Goal: Task Accomplishment & Management: Manage account settings

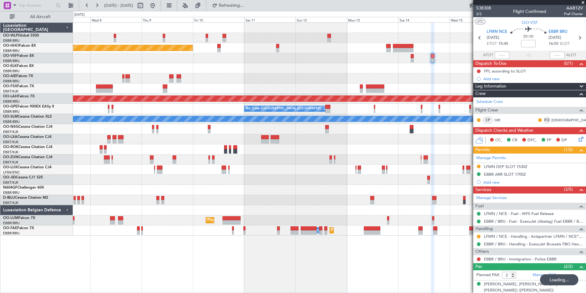
scroll to position [21, 0]
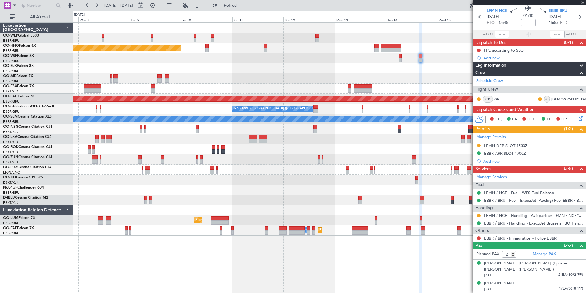
click at [398, 205] on div at bounding box center [329, 200] width 513 height 10
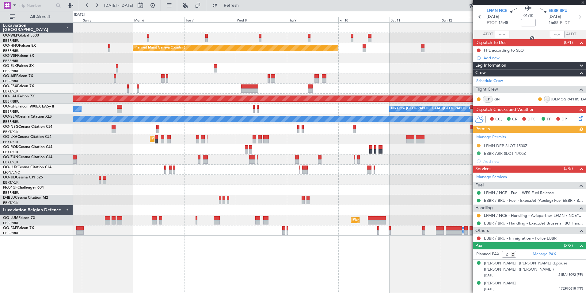
click at [413, 190] on div "Planned Maint Milan (Linate) Planned Maint Geneva (Cointrin) Unplanned Maint Lo…" at bounding box center [329, 129] width 513 height 213
click at [283, 194] on div "Planned Maint Milan (Linate) Planned Maint Geneva (Cointrin) Unplanned Maint Lo…" at bounding box center [329, 129] width 513 height 213
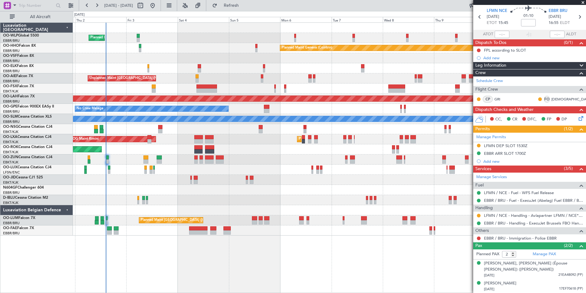
click at [257, 194] on div "Planned Maint Milan (Linate) Planned Maint Geneva (Cointrin) Planned Maint Kort…" at bounding box center [329, 129] width 513 height 213
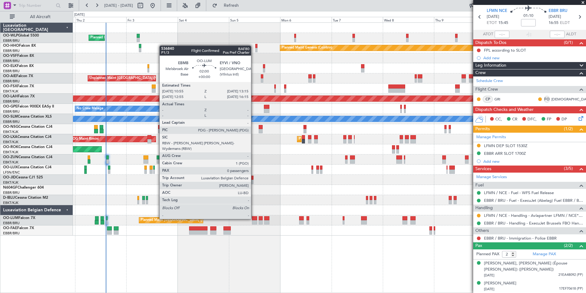
click at [254, 218] on div at bounding box center [254, 218] width 5 height 4
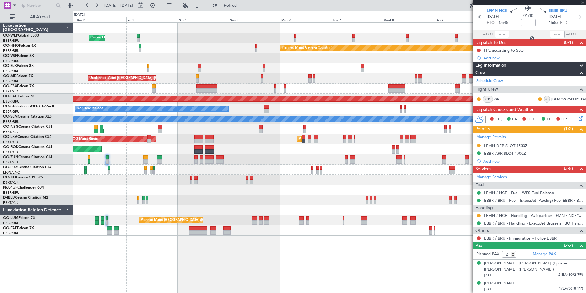
type input "0"
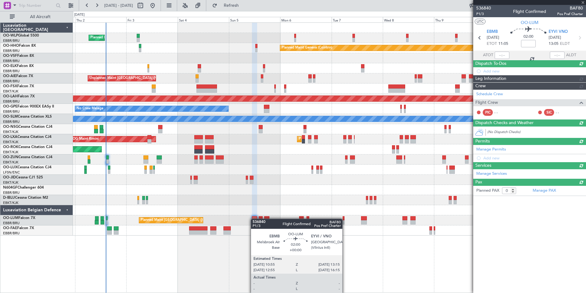
scroll to position [0, 0]
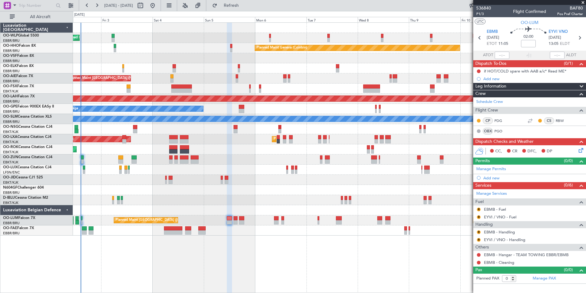
click at [245, 194] on div "Planned Maint Milan (Linate) Planned Maint Geneva (Cointrin) Unplanned Maint Lo…" at bounding box center [329, 129] width 513 height 213
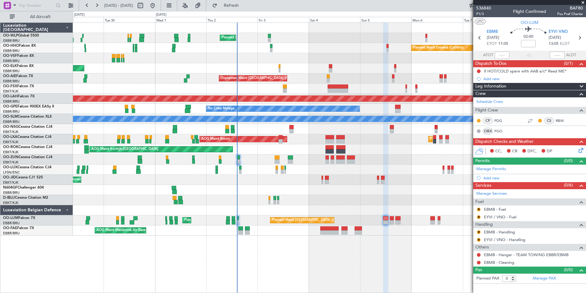
click at [309, 151] on div "Planned Maint Milan (Linate) Planned Maint Geneva (Cointrin) Planned Maint Kort…" at bounding box center [329, 129] width 513 height 213
click at [270, 190] on div at bounding box center [329, 190] width 513 height 10
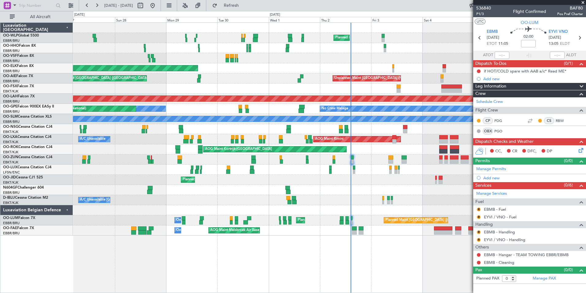
click at [227, 201] on div "Planned Maint Milan (Linate) Planned Maint Geneva (Cointrin) Planned Maint Gene…" at bounding box center [329, 129] width 513 height 213
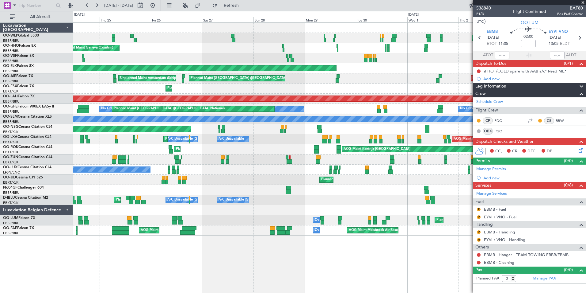
click at [289, 209] on div at bounding box center [329, 210] width 513 height 10
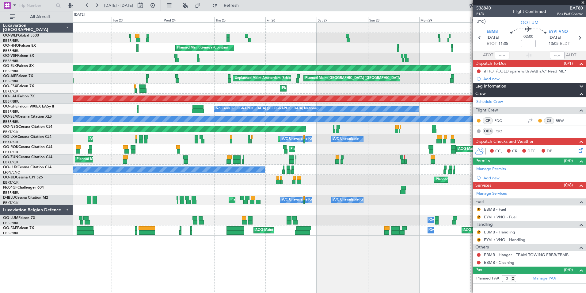
click at [293, 210] on div at bounding box center [329, 210] width 513 height 10
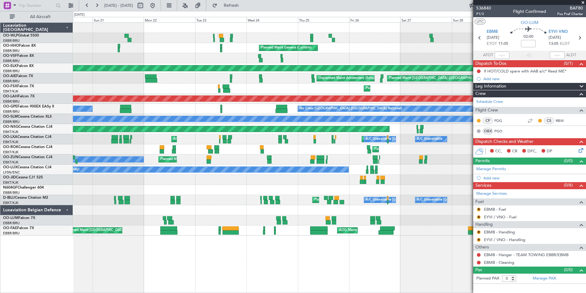
click at [281, 208] on div "Planned Maint Liege Planned Maint Milan (Linate) Planned Maint Geneva (Cointrin…" at bounding box center [329, 129] width 513 height 213
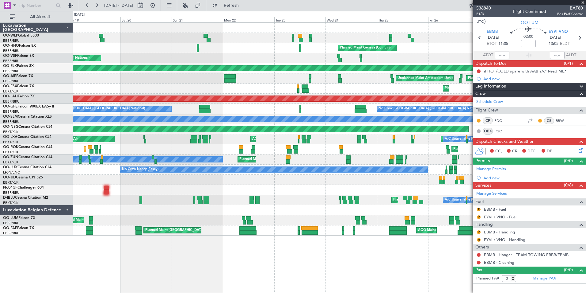
click at [286, 206] on div at bounding box center [329, 210] width 513 height 10
click at [300, 216] on div "Planned Maint Liege Planned Maint Geneva (Cointrin) AOG Maint Brussels (Brussel…" at bounding box center [329, 129] width 513 height 213
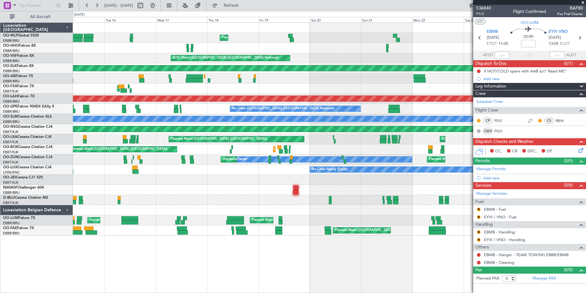
click at [295, 220] on div "Planned Maint Brussels (Brussels National) Unplanned Maint Brussels (Brussels N…" at bounding box center [329, 220] width 513 height 10
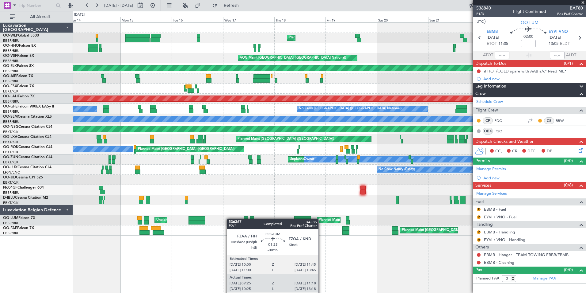
click at [246, 219] on div "Planned Maint Brussels (Brussels National) Unplanned Maint Brussels (Brussels N…" at bounding box center [329, 220] width 513 height 10
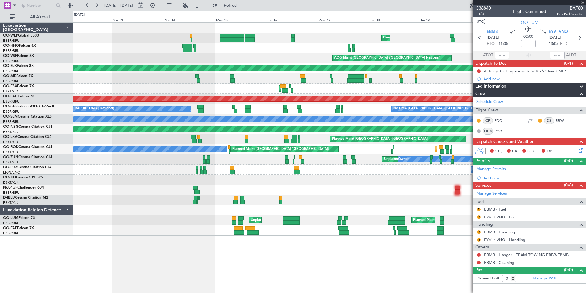
click at [244, 217] on div "Planned Maint Liege Planned Maint Geneva (Cointrin) AOG Maint Brussels (Brussel…" at bounding box center [329, 129] width 513 height 213
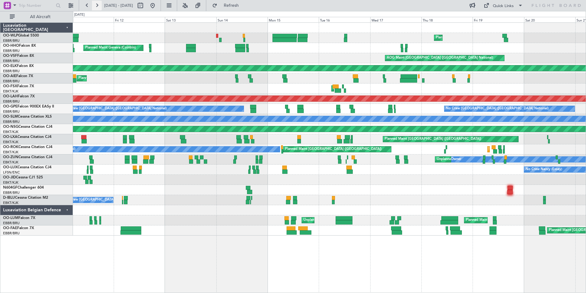
click at [97, 6] on button at bounding box center [97, 6] width 10 height 10
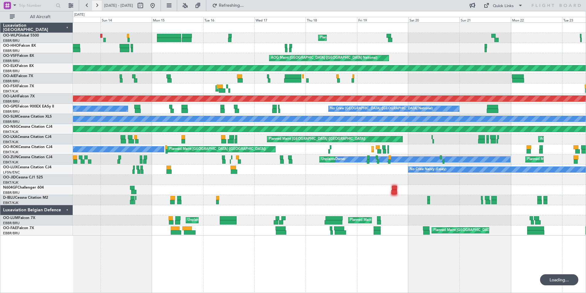
click at [97, 6] on button at bounding box center [97, 6] width 10 height 10
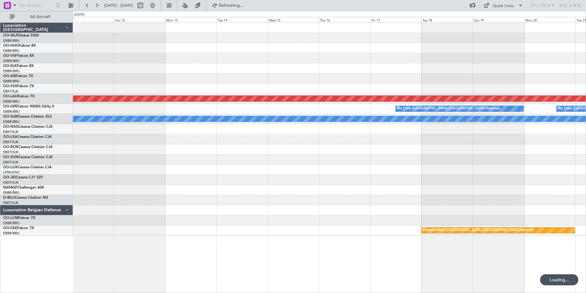
click at [323, 85] on div at bounding box center [329, 88] width 513 height 10
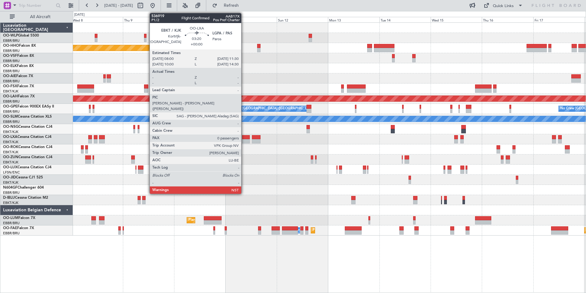
click at [244, 137] on div at bounding box center [246, 137] width 8 height 4
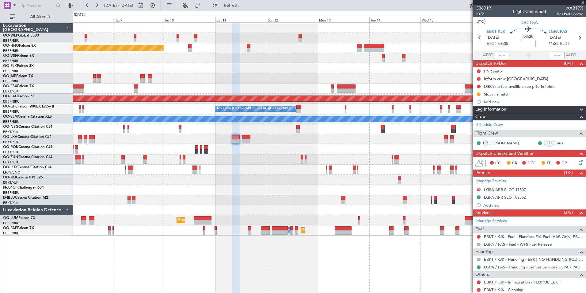
click at [185, 74] on div at bounding box center [329, 78] width 513 height 10
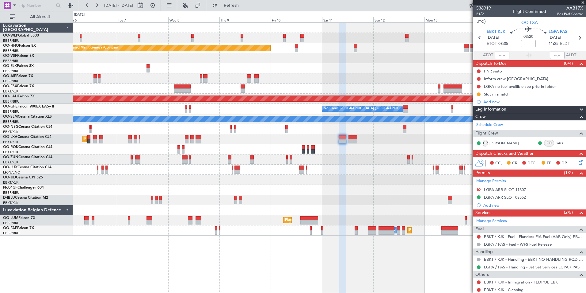
click at [292, 94] on div "Planned Maint Geneva (Cointrin) Planned Maint Alton-st Louis (St Louis Regl) No…" at bounding box center [329, 129] width 513 height 213
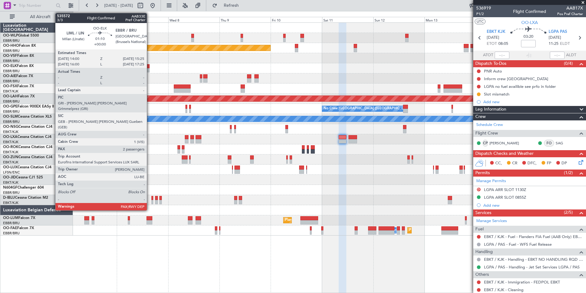
click at [150, 66] on div at bounding box center [148, 66] width 3 height 4
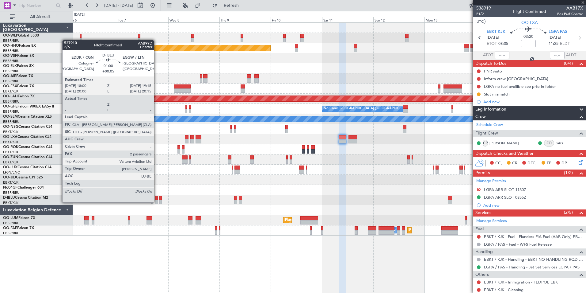
type input "2"
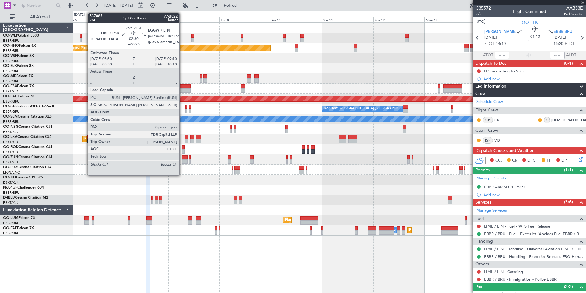
click at [182, 158] on div at bounding box center [185, 157] width 6 height 4
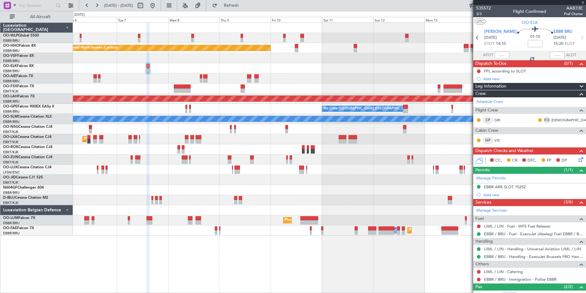
type input "+00:20"
type input "8"
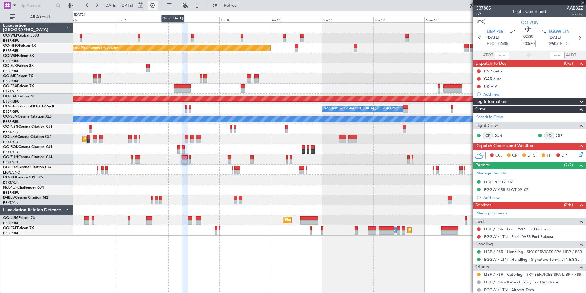
click at [158, 1] on button at bounding box center [153, 6] width 10 height 10
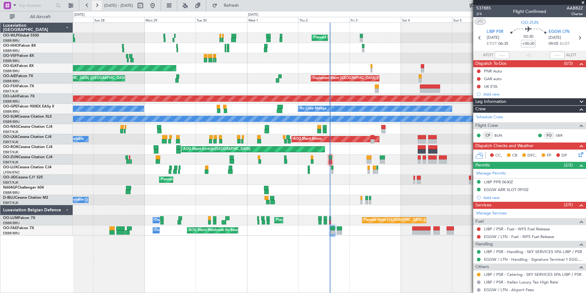
click at [98, 6] on button at bounding box center [97, 6] width 10 height 10
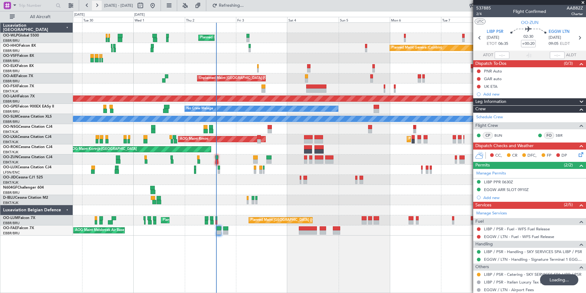
click at [98, 6] on button at bounding box center [97, 6] width 10 height 10
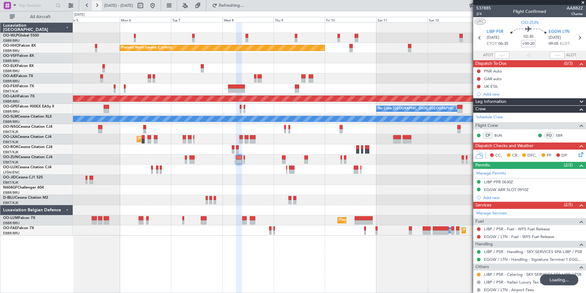
click at [98, 6] on button at bounding box center [97, 6] width 10 height 10
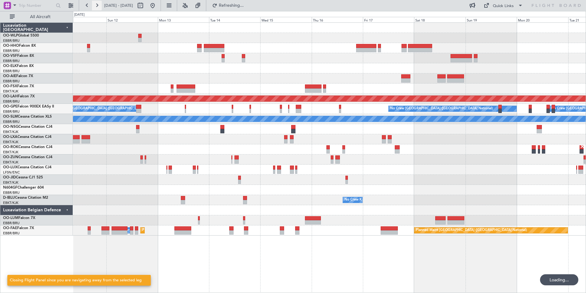
click at [97, 5] on button at bounding box center [97, 6] width 10 height 10
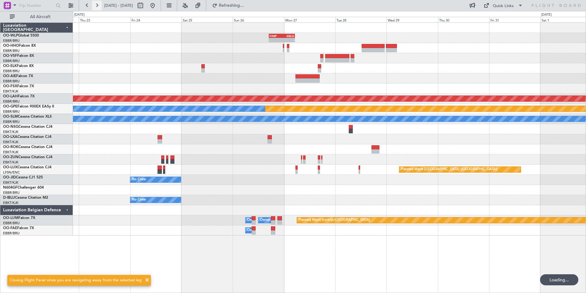
click at [97, 5] on button at bounding box center [97, 6] width 10 height 10
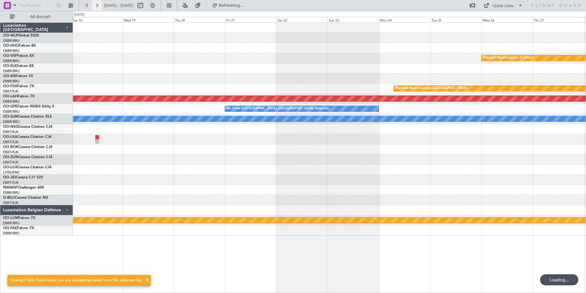
click at [97, 5] on button at bounding box center [97, 6] width 10 height 10
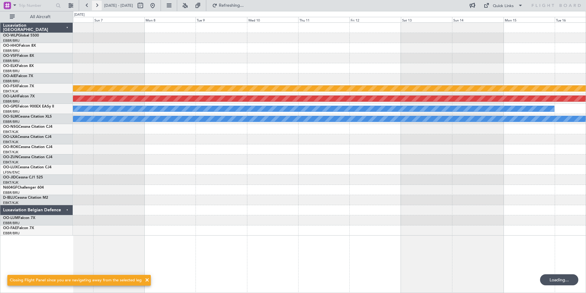
click at [97, 5] on button at bounding box center [97, 6] width 10 height 10
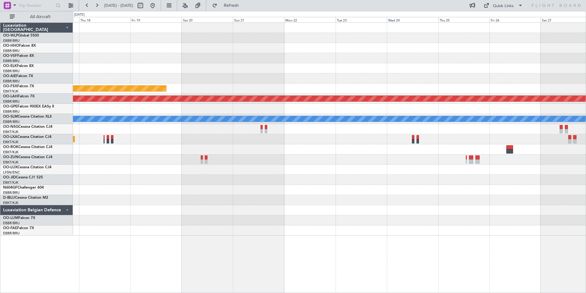
click at [457, 88] on div "Planned Maint Kortrijk-[GEOGRAPHIC_DATA]" at bounding box center [329, 88] width 513 height 10
click at [99, 6] on button at bounding box center [97, 6] width 10 height 10
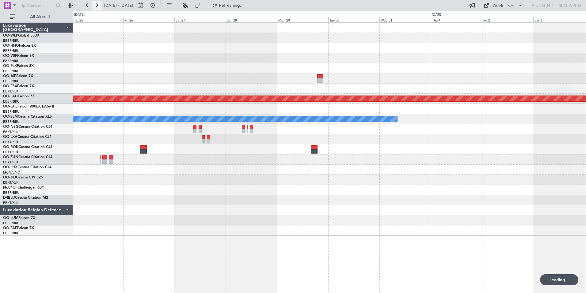
click at [99, 6] on button at bounding box center [97, 6] width 10 height 10
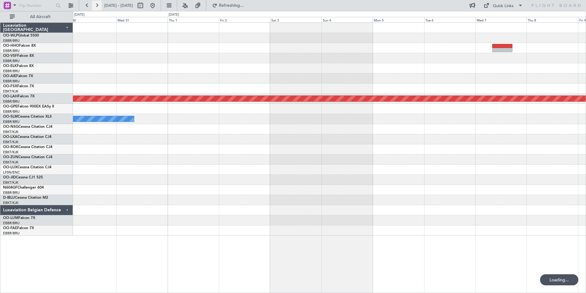
click at [99, 6] on button at bounding box center [97, 6] width 10 height 10
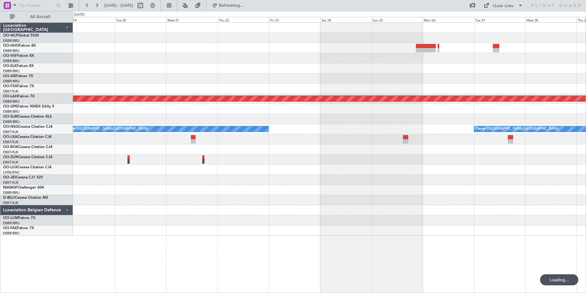
click at [407, 138] on div at bounding box center [405, 137] width 5 height 4
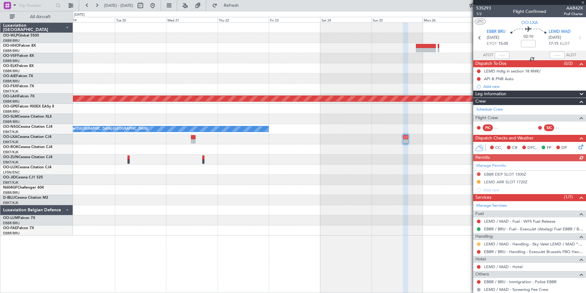
click at [480, 243] on button at bounding box center [479, 244] width 4 height 4
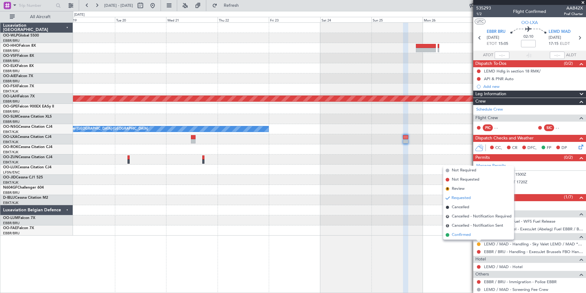
click at [470, 236] on span "Confirmed" at bounding box center [461, 235] width 19 height 6
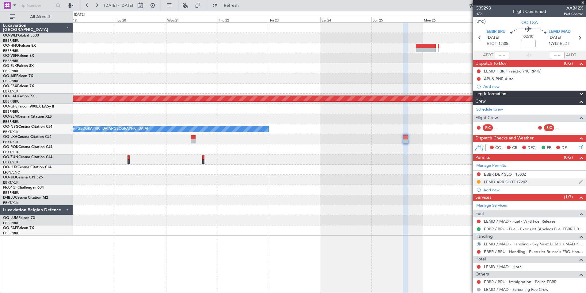
click at [500, 180] on div "LEMD ARR SLOT 1720Z" at bounding box center [506, 181] width 44 height 5
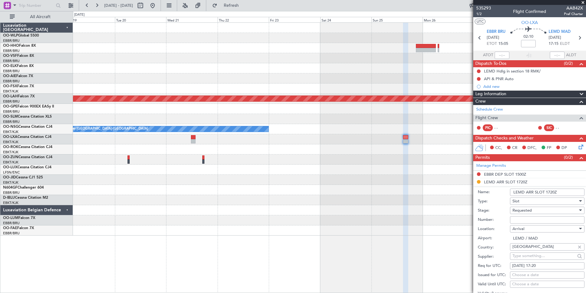
click at [527, 219] on input "Number:" at bounding box center [547, 219] width 75 height 7
type input "approved"
click at [521, 210] on span "Requested" at bounding box center [522, 210] width 19 height 6
click at [529, 251] on span "Requested" at bounding box center [545, 247] width 64 height 9
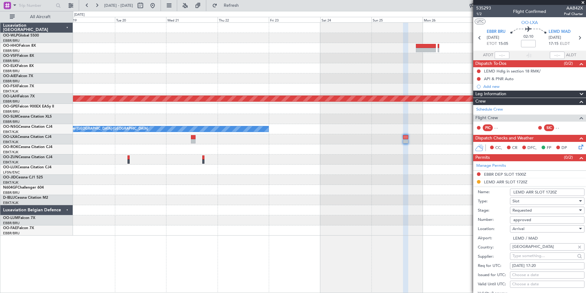
click at [525, 209] on span "Requested" at bounding box center [522, 210] width 19 height 6
click at [530, 257] on span "Received OK" at bounding box center [545, 256] width 64 height 9
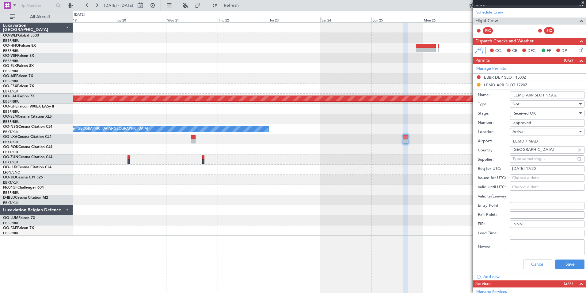
scroll to position [123, 0]
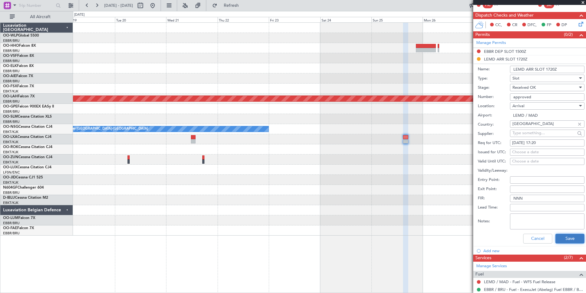
click at [566, 238] on button "Save" at bounding box center [570, 238] width 29 height 10
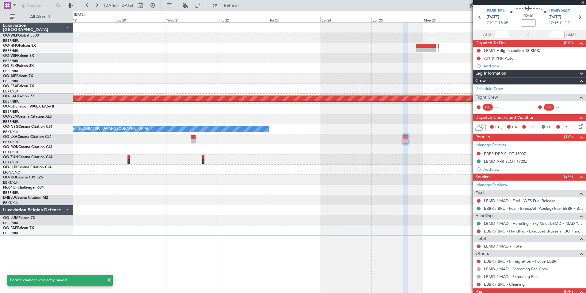
scroll to position [0, 0]
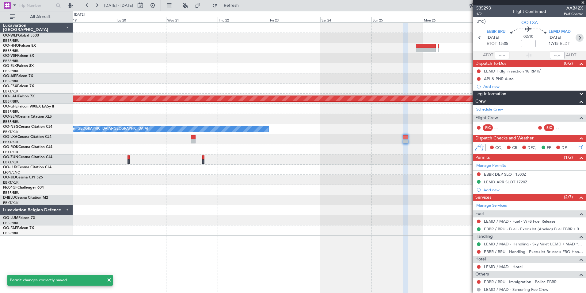
click at [578, 39] on icon at bounding box center [580, 38] width 8 height 8
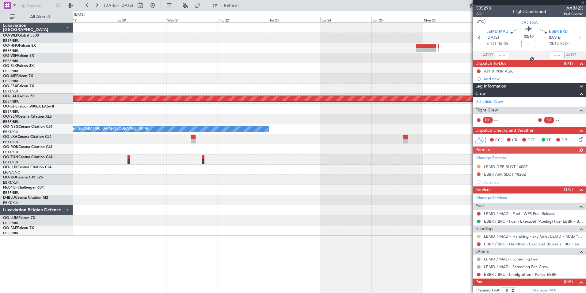
click at [479, 235] on button at bounding box center [479, 236] width 4 height 4
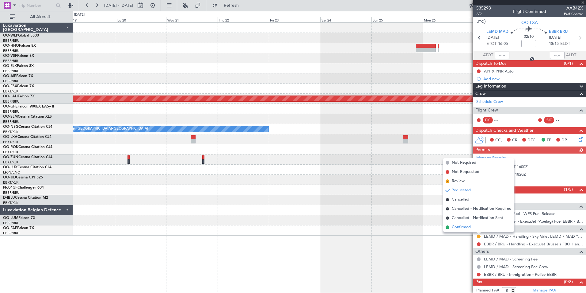
click at [458, 224] on span "Confirmed" at bounding box center [461, 227] width 19 height 6
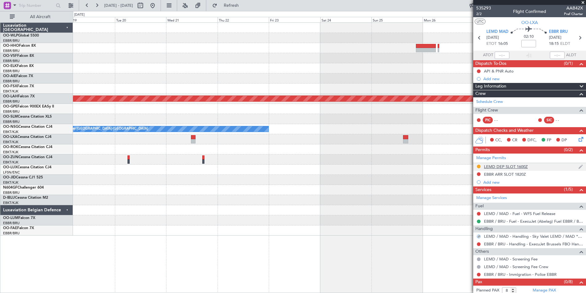
click at [490, 167] on div "LEMD DEP SLOT 1600Z" at bounding box center [506, 166] width 44 height 5
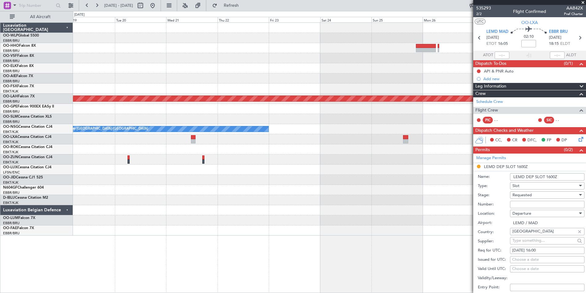
click at [517, 206] on input "Number:" at bounding box center [547, 204] width 75 height 7
type input "approved"
click at [517, 196] on span "Requested" at bounding box center [522, 195] width 19 height 6
click at [523, 238] on span "Received OK" at bounding box center [545, 240] width 64 height 9
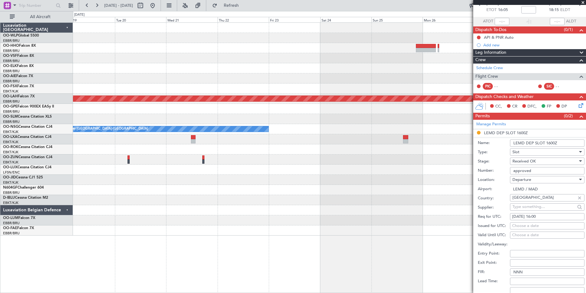
scroll to position [61, 0]
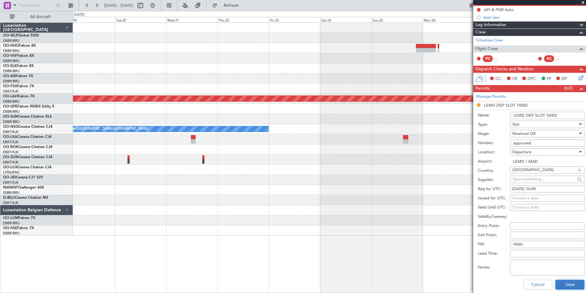
click at [557, 285] on button "Save" at bounding box center [570, 284] width 29 height 10
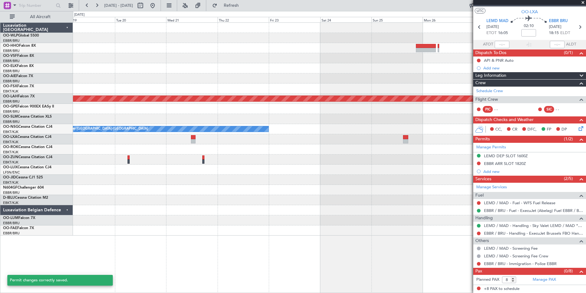
scroll to position [10, 0]
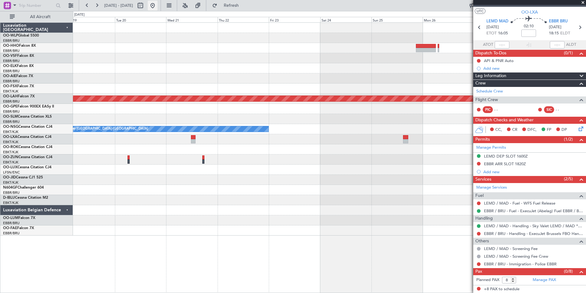
click at [158, 6] on button at bounding box center [153, 6] width 10 height 10
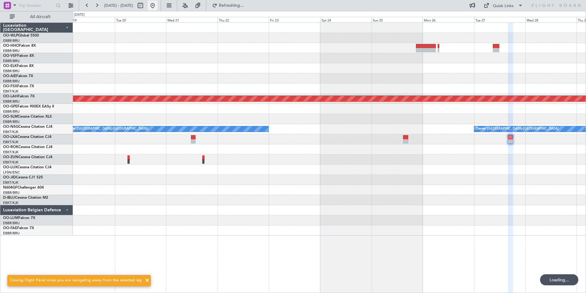
scroll to position [0, 0]
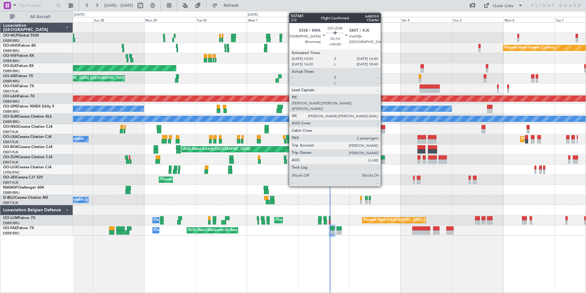
click at [384, 160] on div at bounding box center [382, 161] width 5 height 4
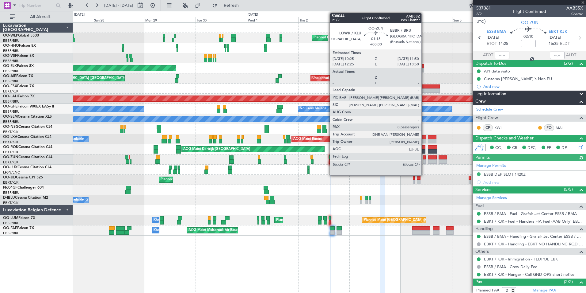
click at [425, 160] on div at bounding box center [424, 161] width 3 height 4
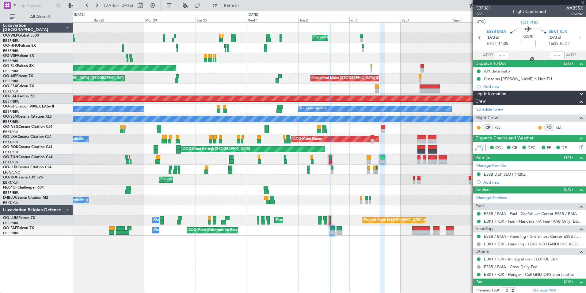
type input "0"
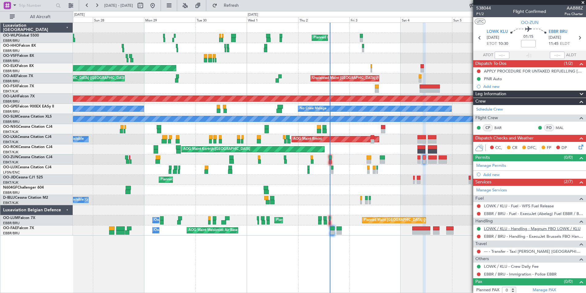
click at [517, 227] on link "LOWK / KLU - Handling - Magnum FBO LOWK / KLU" at bounding box center [532, 228] width 97 height 5
click at [497, 173] on div "Add new" at bounding box center [531, 174] width 94 height 5
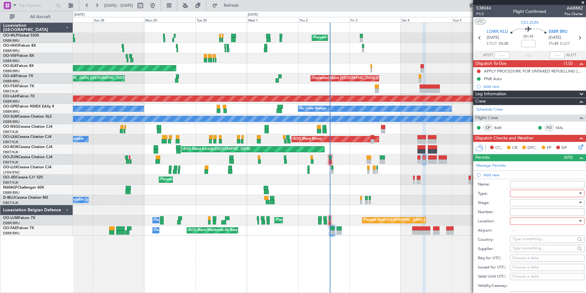
click at [530, 191] on div at bounding box center [545, 193] width 65 height 9
click at [521, 251] on span "Slot" at bounding box center [545, 250] width 64 height 9
click at [526, 202] on div at bounding box center [545, 202] width 65 height 9
click at [524, 223] on span "Not Requested" at bounding box center [545, 223] width 64 height 9
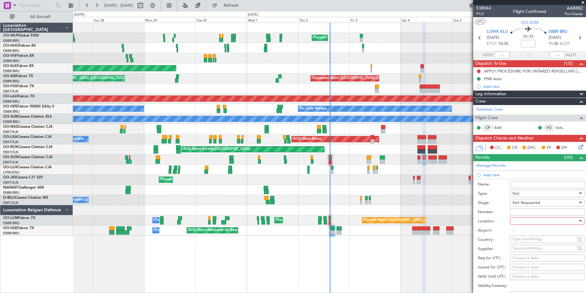
click at [524, 218] on div at bounding box center [545, 220] width 65 height 9
click at [521, 252] on span "Arrival" at bounding box center [545, 251] width 64 height 9
type input "EBBR / BRU"
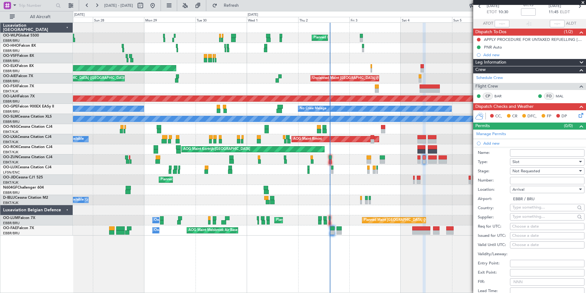
scroll to position [61, 0]
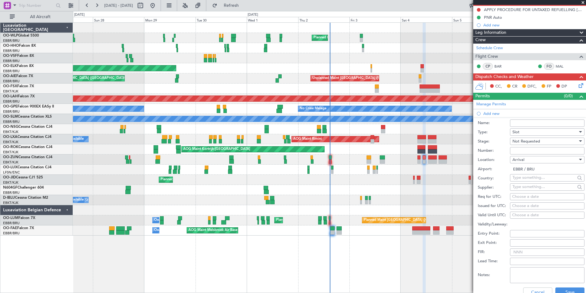
click at [528, 194] on div "Choose a date" at bounding box center [548, 197] width 70 height 6
select select "10"
select select "2025"
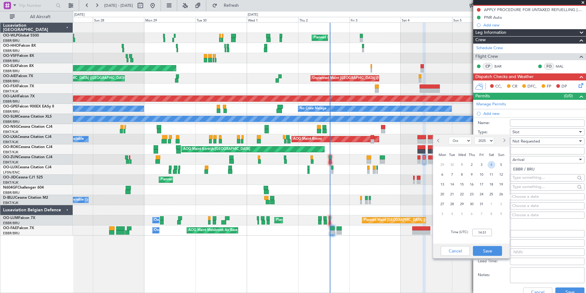
click at [492, 163] on span "4" at bounding box center [492, 165] width 8 height 8
click at [482, 232] on input "00:00" at bounding box center [483, 232] width 20 height 7
type input "11:50"
click at [489, 248] on button "Save" at bounding box center [487, 251] width 29 height 10
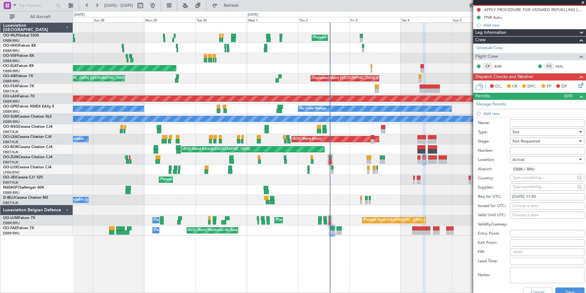
scroll to position [92, 0]
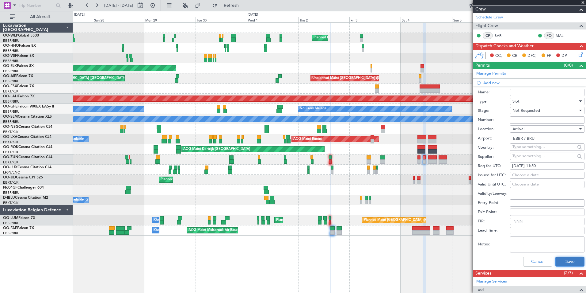
click at [563, 264] on button "Save" at bounding box center [570, 261] width 29 height 10
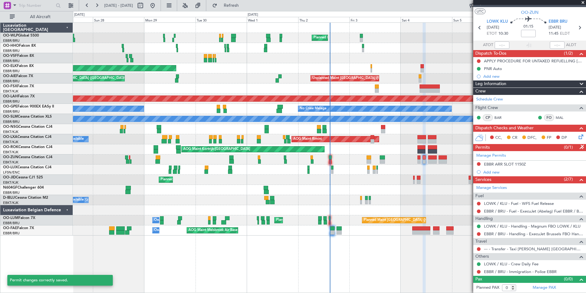
scroll to position [10, 0]
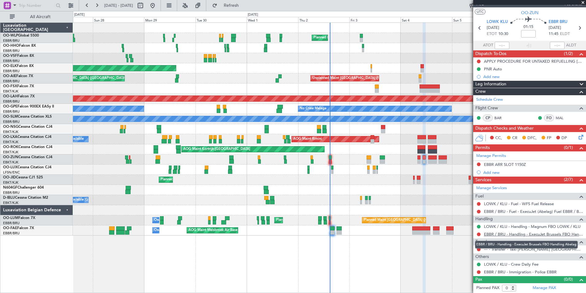
click at [509, 234] on link "EBBR / BRU - Handling - ExecuJet Brussels FBO Handling Abelag" at bounding box center [533, 233] width 99 height 5
click at [478, 164] on button at bounding box center [479, 164] width 4 height 4
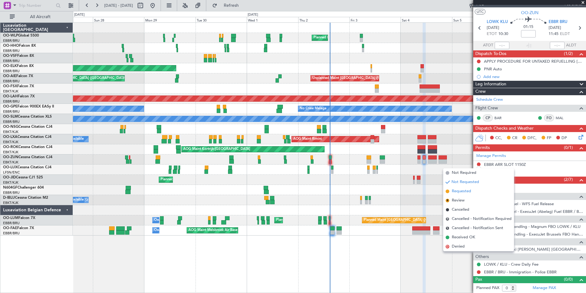
click at [458, 190] on span "Requested" at bounding box center [461, 191] width 19 height 6
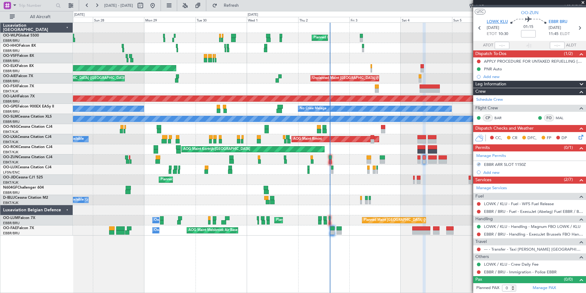
click at [496, 19] on span "LOWK KLU" at bounding box center [497, 22] width 21 height 6
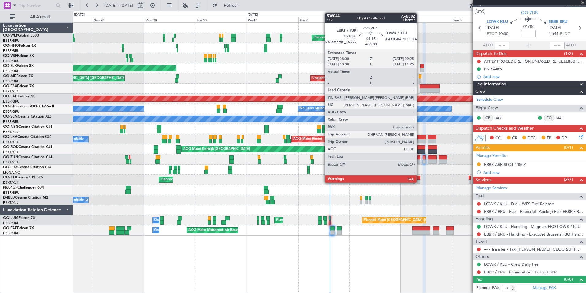
click at [420, 160] on div at bounding box center [419, 161] width 3 height 4
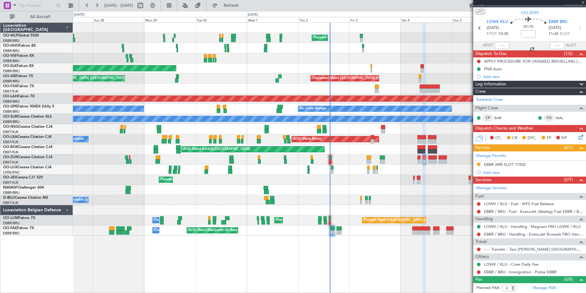
scroll to position [0, 0]
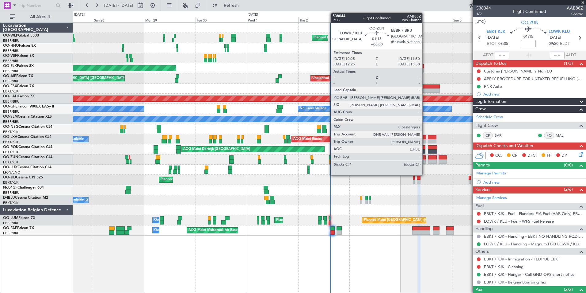
click at [425, 160] on div at bounding box center [424, 161] width 3 height 4
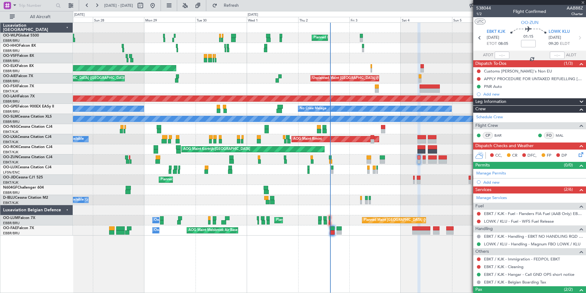
type input "0"
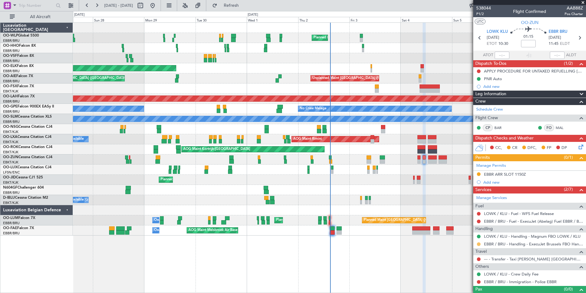
click at [480, 244] on button at bounding box center [479, 244] width 4 height 4
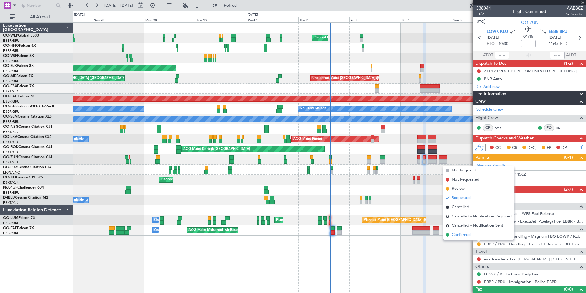
click at [463, 234] on span "Confirmed" at bounding box center [461, 235] width 19 height 6
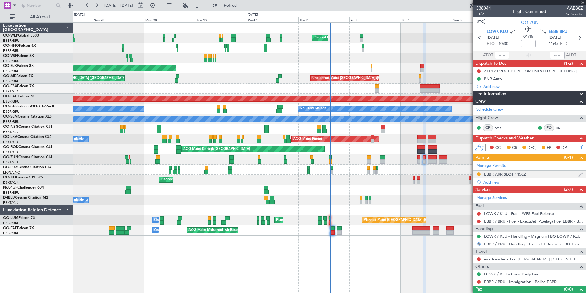
click at [500, 171] on div "EBBR ARR SLOT 1150Z" at bounding box center [530, 175] width 113 height 8
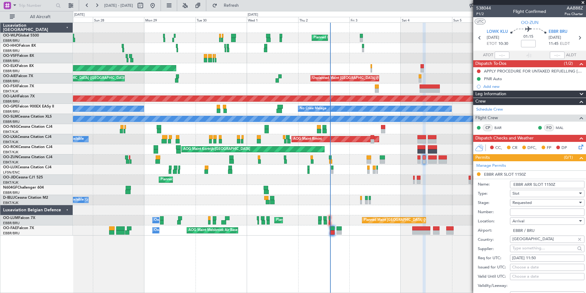
click at [520, 212] on input "Number:" at bounding box center [547, 211] width 75 height 7
paste input "EBBRAAB5415A00"
type input "EBBRAAB5415A00"
click at [537, 201] on div "Requested" at bounding box center [545, 202] width 65 height 9
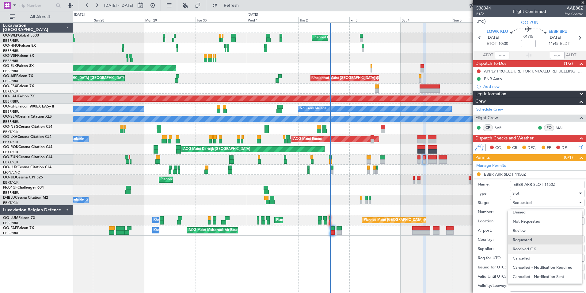
click at [529, 252] on span "Received OK" at bounding box center [545, 248] width 64 height 9
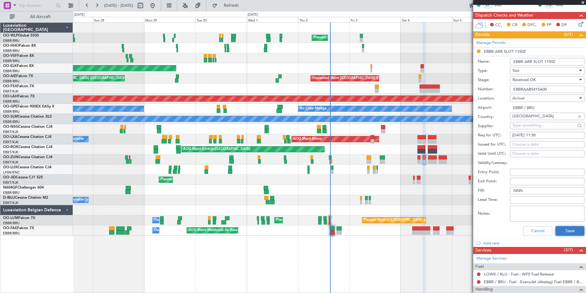
click at [559, 229] on button "Save" at bounding box center [570, 231] width 29 height 10
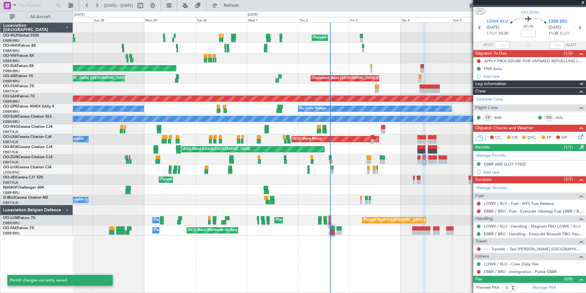
scroll to position [10, 0]
click at [506, 250] on link "--- - Transfer - Taxi [PERSON_NAME] [GEOGRAPHIC_DATA]" at bounding box center [533, 248] width 99 height 5
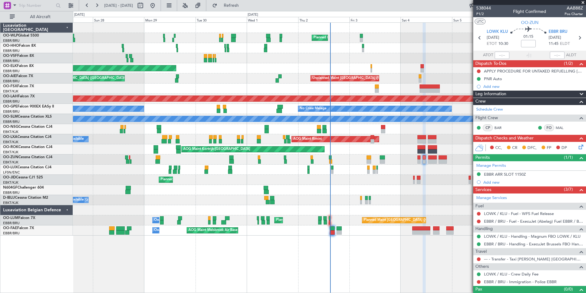
scroll to position [10, 0]
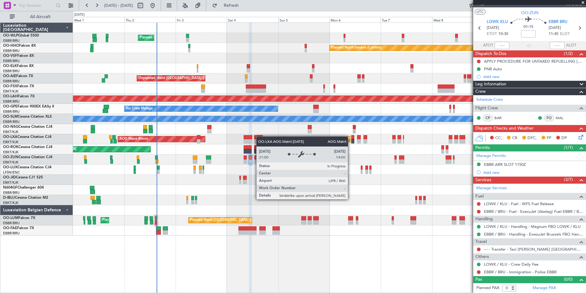
click at [191, 140] on div "Planned Maint Milan (Linate) Planned Maint Geneva ([GEOGRAPHIC_DATA]) Planned M…" at bounding box center [329, 129] width 513 height 213
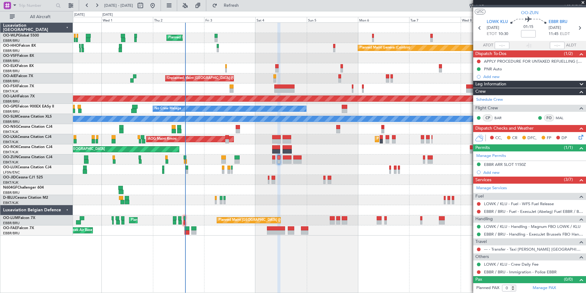
click at [140, 93] on div at bounding box center [329, 88] width 513 height 10
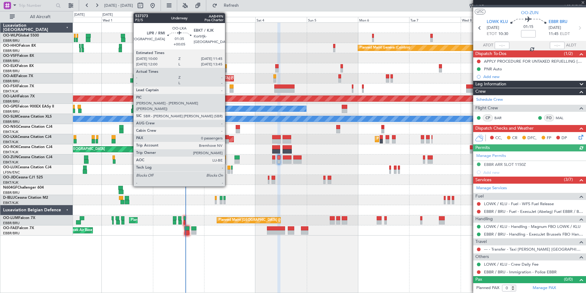
click at [228, 138] on div at bounding box center [227, 137] width 4 height 4
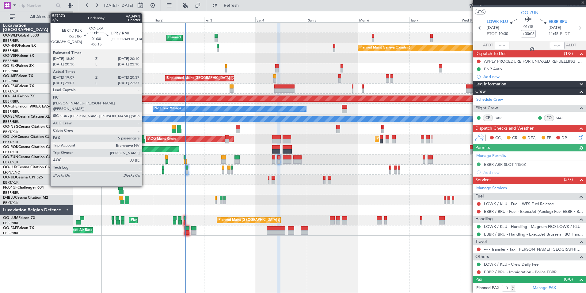
scroll to position [0, 0]
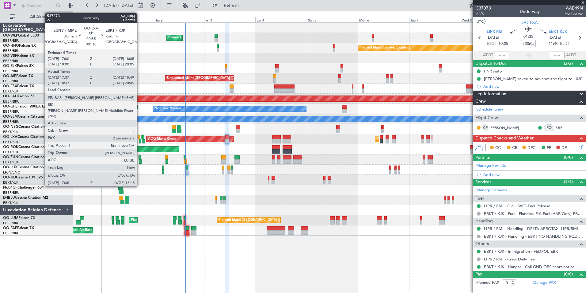
click at [140, 137] on div at bounding box center [139, 137] width 2 height 4
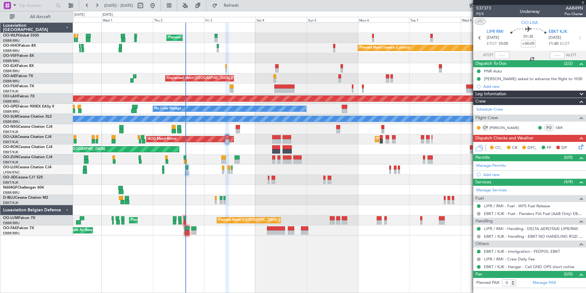
type input "-00:10"
type input "17:42"
type input "18:44"
type input "2"
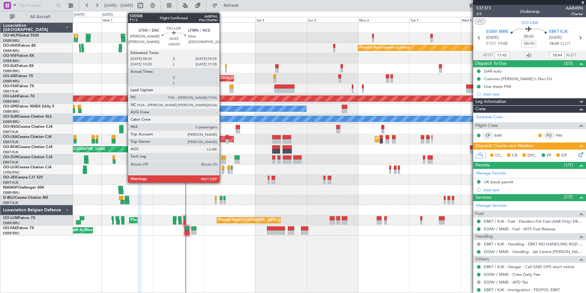
click at [222, 171] on div at bounding box center [223, 171] width 2 height 4
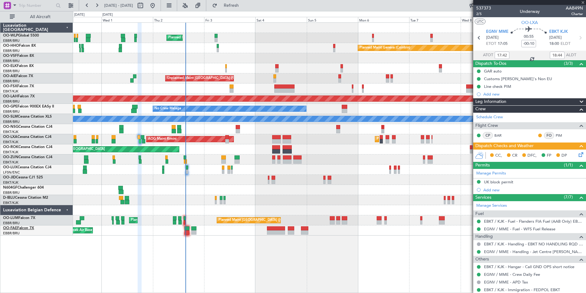
type input "+00:05"
type input "0"
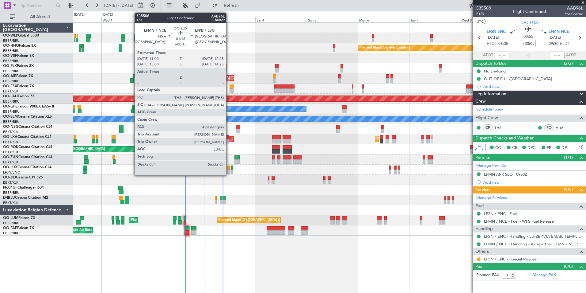
click at [229, 169] on div at bounding box center [229, 167] width 3 height 4
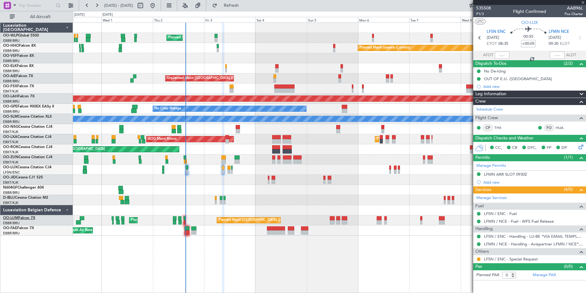
type input "+00:15"
type input "4"
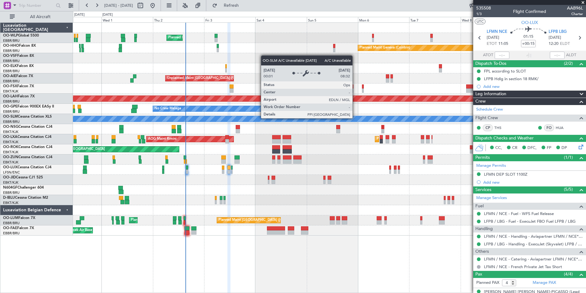
click at [201, 150] on div "AOG Maint Kortrijk-[GEOGRAPHIC_DATA]" at bounding box center [329, 149] width 513 height 10
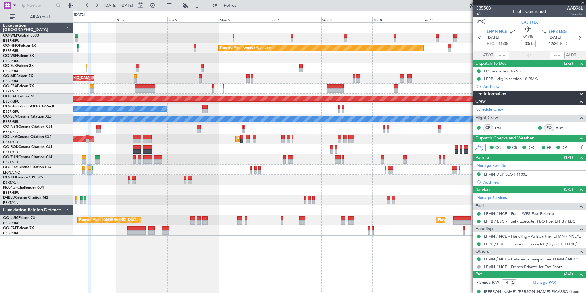
click at [154, 151] on div "Planned Maint Milan (Linate) Planned Maint Geneva ([GEOGRAPHIC_DATA]) Unplanned…" at bounding box center [329, 129] width 513 height 213
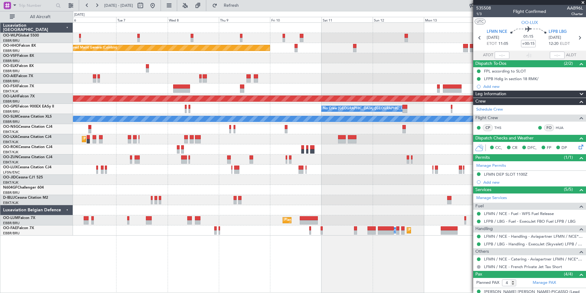
click at [189, 159] on div "Planned Maint Geneva (Cointrin) Planned [GEOGRAPHIC_DATA][PERSON_NAME]-[GEOGRAP…" at bounding box center [329, 129] width 513 height 213
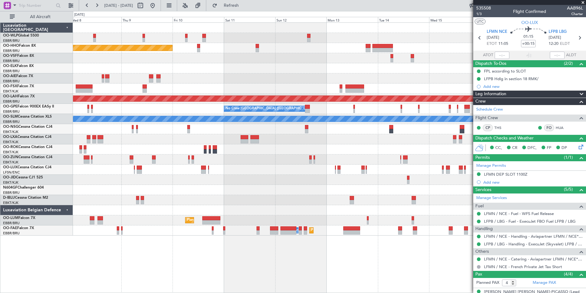
click at [131, 154] on div "Planned Maint Geneva (Cointrin) Planned [GEOGRAPHIC_DATA][PERSON_NAME]-[GEOGRAP…" at bounding box center [329, 129] width 513 height 213
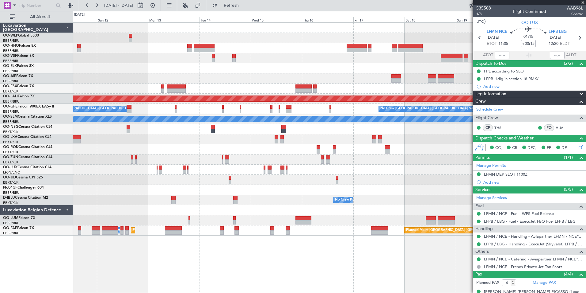
click at [286, 166] on div at bounding box center [287, 167] width 2 height 4
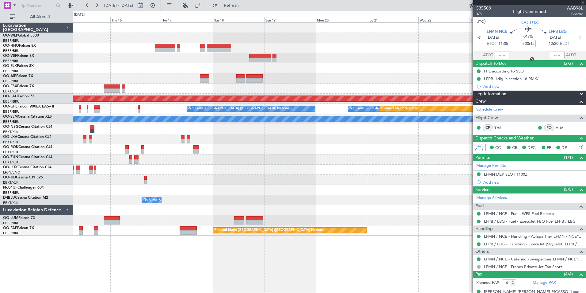
click at [198, 173] on div "Planned Maint [PERSON_NAME]-[GEOGRAPHIC_DATA][PERSON_NAME] ([GEOGRAPHIC_DATA][P…" at bounding box center [329, 129] width 513 height 213
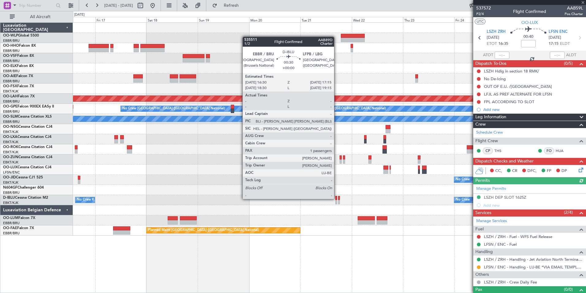
click at [337, 199] on div at bounding box center [337, 198] width 2 height 4
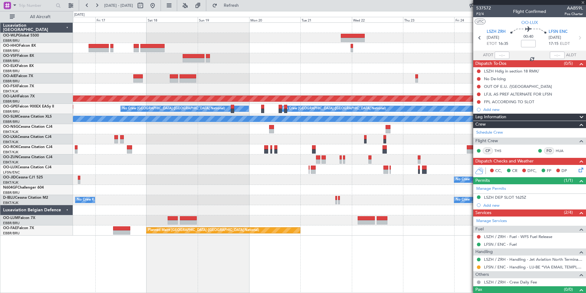
type input "1"
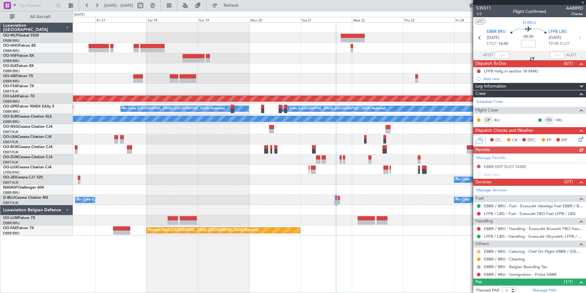
click at [479, 250] on button at bounding box center [479, 251] width 4 height 4
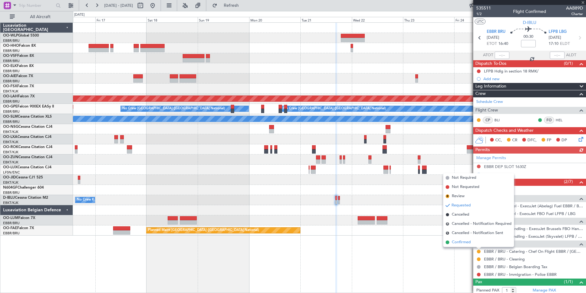
click at [465, 242] on span "Confirmed" at bounding box center [461, 242] width 19 height 6
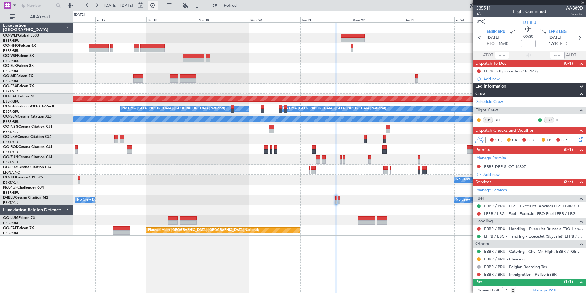
click at [158, 6] on button at bounding box center [153, 6] width 10 height 10
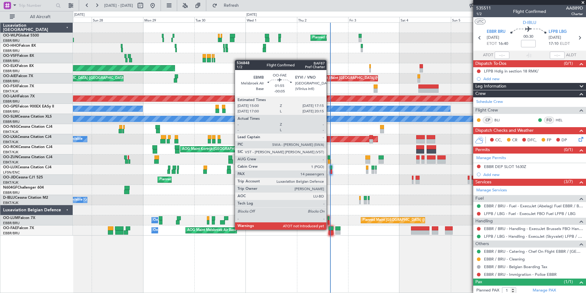
click at [330, 229] on div at bounding box center [331, 228] width 5 height 4
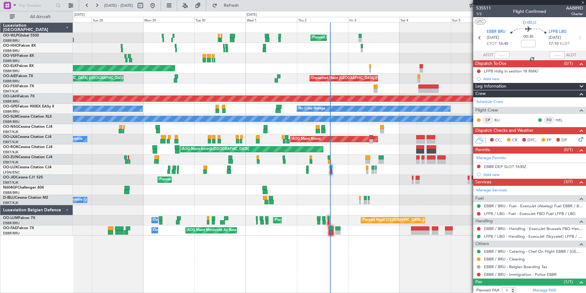
type input "-00:05"
type input "14"
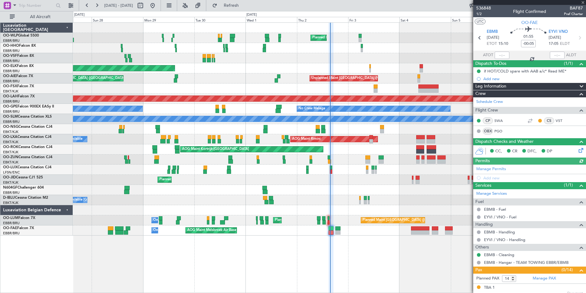
click at [501, 56] on div at bounding box center [502, 55] width 15 height 7
click at [496, 55] on input "text" at bounding box center [502, 55] width 15 height 7
click at [440, 50] on div "Planned Maint Geneva (Cointrin) Planned Maint Geneva ([GEOGRAPHIC_DATA])" at bounding box center [329, 48] width 513 height 10
type input "15:35"
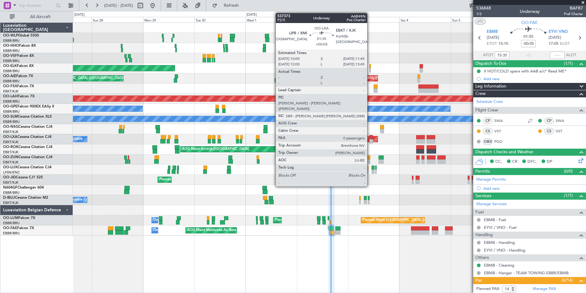
click at [370, 140] on div at bounding box center [372, 141] width 4 height 4
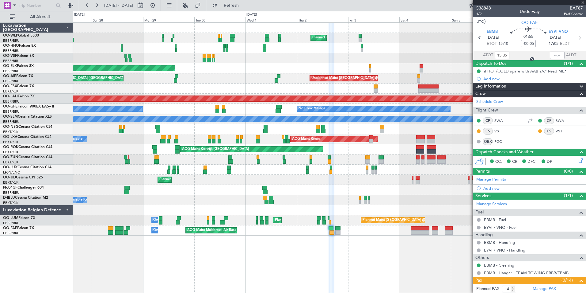
type input "+00:05"
type input "0"
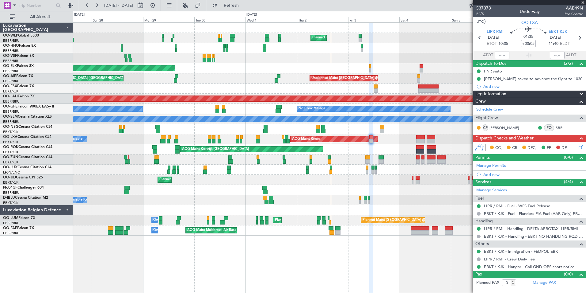
click at [156, 88] on div "Planned Maint Kortrijk-[GEOGRAPHIC_DATA]" at bounding box center [329, 88] width 513 height 10
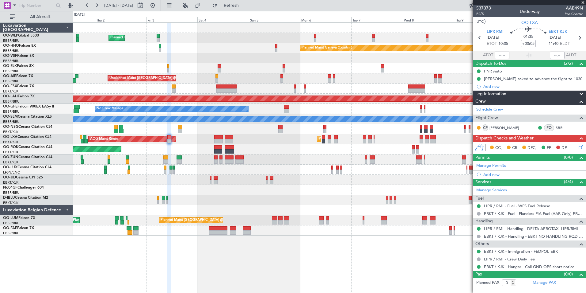
click at [214, 95] on div "Planned Maint [PERSON_NAME]-[GEOGRAPHIC_DATA][PERSON_NAME] ([GEOGRAPHIC_DATA][P…" at bounding box center [329, 99] width 513 height 10
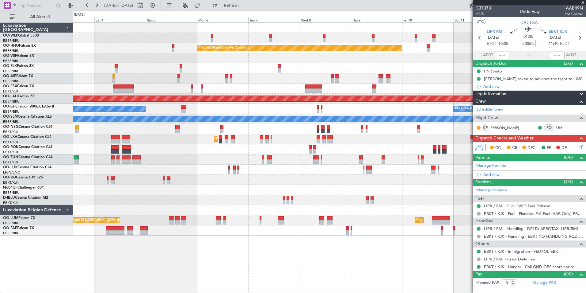
click at [261, 98] on div "Planned Maint [PERSON_NAME]-[GEOGRAPHIC_DATA][PERSON_NAME] ([GEOGRAPHIC_DATA][P…" at bounding box center [329, 99] width 513 height 10
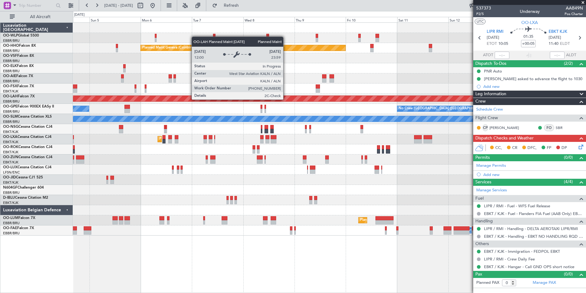
click at [300, 106] on div "No Crew Malaga No Crew [GEOGRAPHIC_DATA] (Brussels National)" at bounding box center [329, 109] width 513 height 10
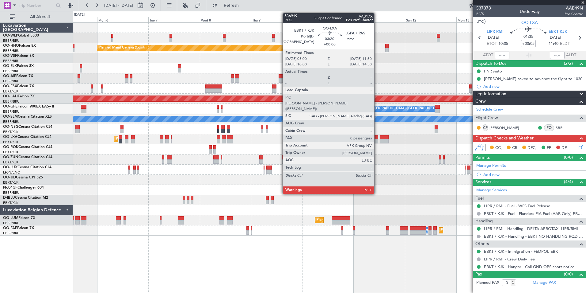
click at [377, 140] on div at bounding box center [375, 141] width 8 height 4
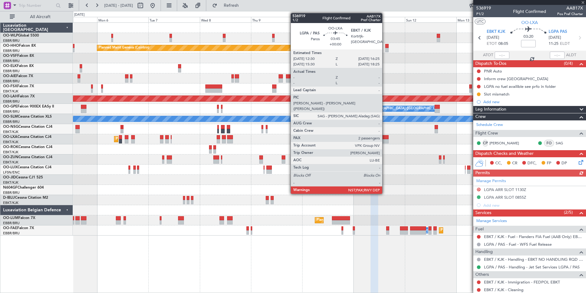
click at [385, 142] on div at bounding box center [384, 141] width 9 height 4
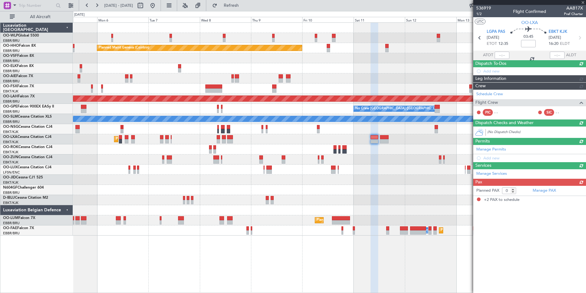
type input "2"
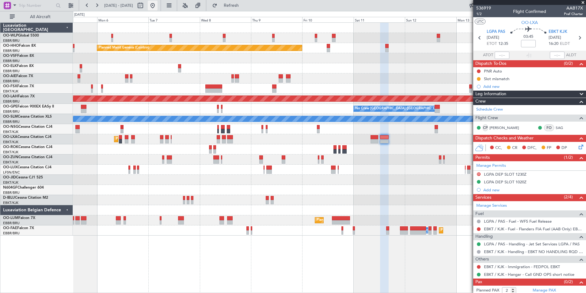
click at [158, 3] on button at bounding box center [153, 6] width 10 height 10
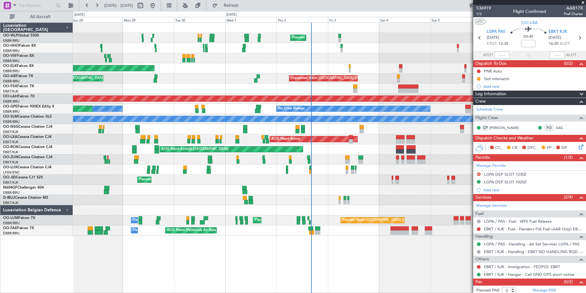
click at [339, 153] on div "AOG Maint Kortrijk-[GEOGRAPHIC_DATA] Planned Maint [GEOGRAPHIC_DATA]-[GEOGRAPHI…" at bounding box center [329, 149] width 513 height 10
click at [340, 152] on div "AOG Maint Kortrijk-[GEOGRAPHIC_DATA] Planned Maint [GEOGRAPHIC_DATA]-[GEOGRAPHI…" at bounding box center [329, 149] width 513 height 10
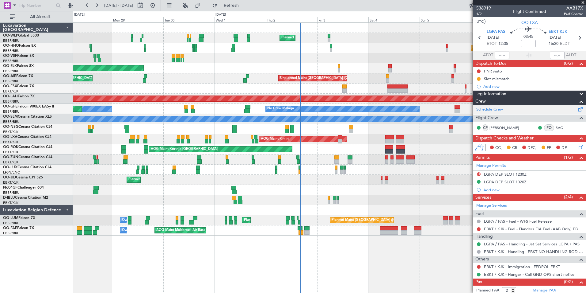
click at [498, 108] on link "Schedule Crew" at bounding box center [490, 109] width 27 height 6
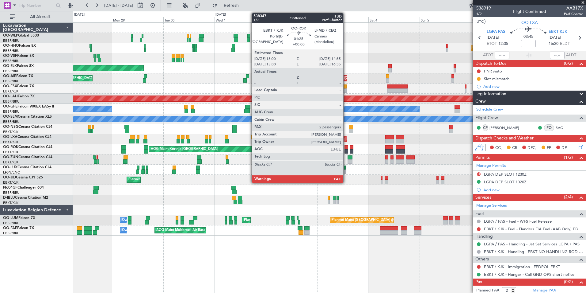
click at [346, 148] on div at bounding box center [347, 147] width 4 height 4
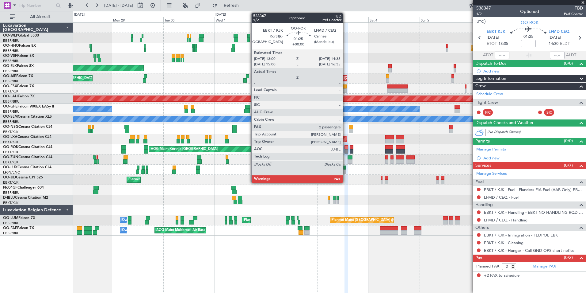
click at [346, 148] on div at bounding box center [347, 147] width 4 height 4
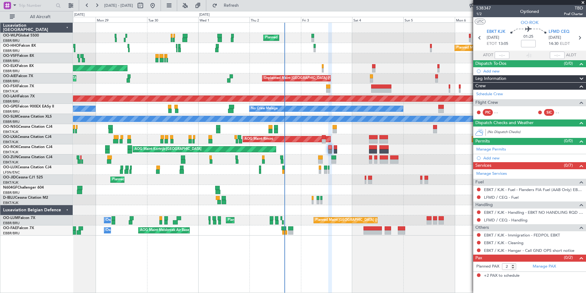
click at [355, 71] on div "Planned Maint Kortrijk-[GEOGRAPHIC_DATA]" at bounding box center [329, 68] width 513 height 10
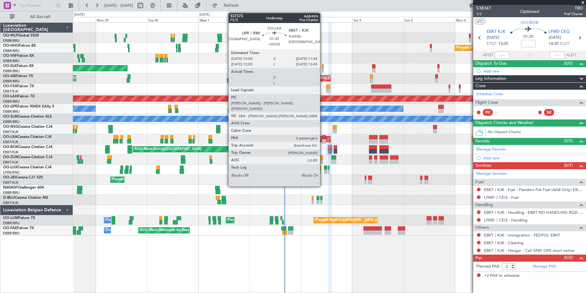
click at [323, 139] on div at bounding box center [324, 141] width 4 height 4
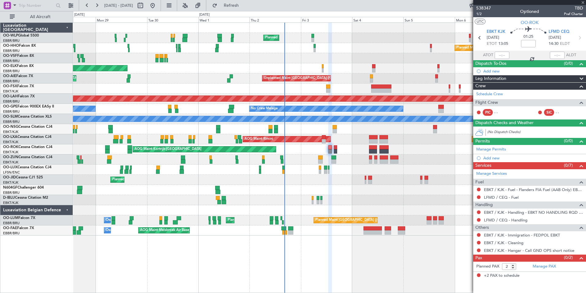
click at [282, 131] on div "Planned Maint [GEOGRAPHIC_DATA] ([GEOGRAPHIC_DATA])" at bounding box center [329, 129] width 513 height 10
type input "+00:05"
type input "0"
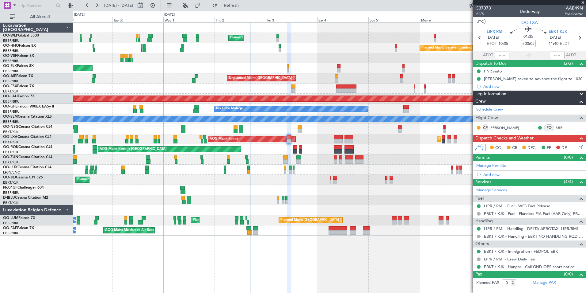
click at [178, 56] on div at bounding box center [329, 58] width 513 height 10
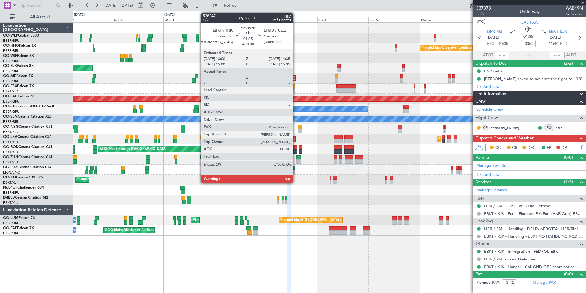
click at [296, 148] on div at bounding box center [296, 147] width 4 height 4
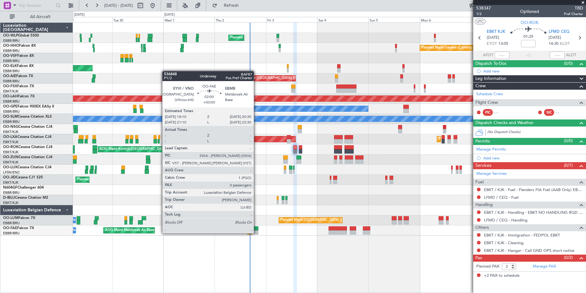
click at [257, 233] on div at bounding box center [255, 232] width 5 height 4
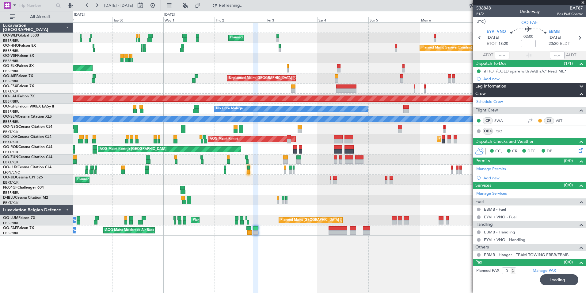
click at [29, 45] on link "OO-HHO Falcon 8X" at bounding box center [19, 46] width 33 height 4
click at [255, 120] on div "Planned Maint Milan (Linate) Planned Maint Geneva ([GEOGRAPHIC_DATA]) Planned M…" at bounding box center [329, 129] width 513 height 213
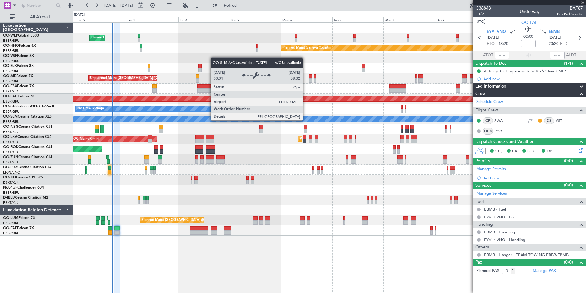
click at [160, 127] on div "Planned Maint Milan (Linate) Planned Maint Geneva ([GEOGRAPHIC_DATA]) Planned M…" at bounding box center [329, 129] width 513 height 213
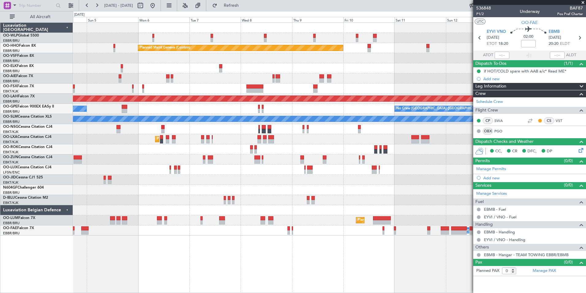
click at [159, 134] on div "Planned Maint Kortrijk-Wevelgem AOG Maint Rimini" at bounding box center [329, 139] width 513 height 10
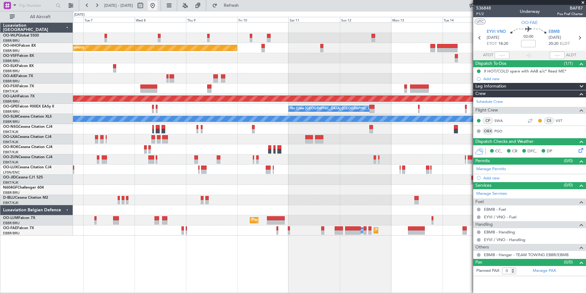
click at [158, 6] on button at bounding box center [153, 6] width 10 height 10
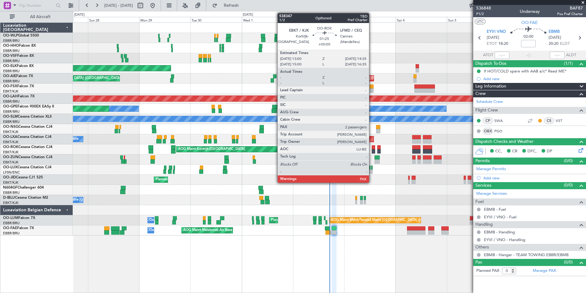
click at [372, 150] on div at bounding box center [374, 151] width 4 height 4
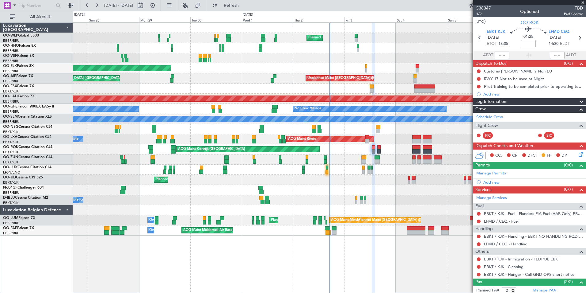
click at [505, 244] on link "LFMD / CEQ - Handling" at bounding box center [506, 243] width 44 height 5
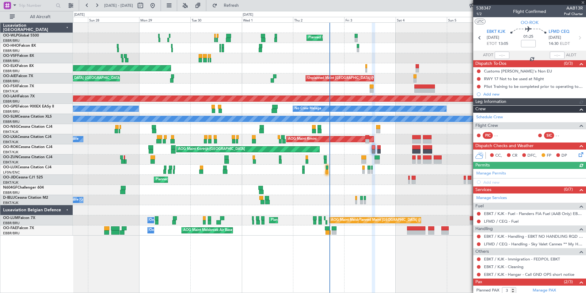
click at [479, 237] on button at bounding box center [479, 236] width 4 height 4
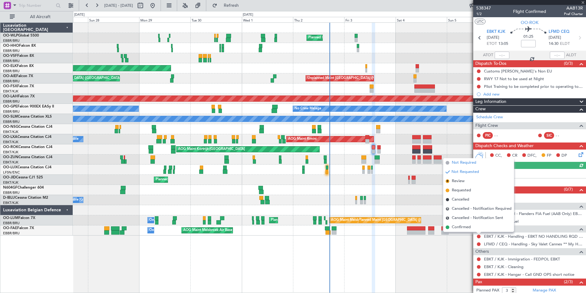
click at [461, 165] on span "Not Required" at bounding box center [464, 163] width 25 height 6
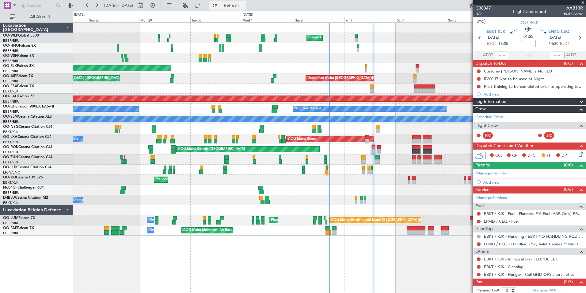
click at [244, 6] on span "Refresh" at bounding box center [232, 5] width 26 height 4
click at [508, 220] on div "Manage Services Fuel EBKT / KJK - Fuel - Flanders FIA Fuel (AAB Only) EBKT / KJ…" at bounding box center [530, 235] width 113 height 85
click at [497, 222] on link "LFMD / CEQ - Fuel" at bounding box center [501, 220] width 35 height 5
click at [577, 33] on section "EBKT KJK 03/10/2025 ETOT 13:05 01:25 LFMD CEQ 03/10/2025 14:30 ELDT" at bounding box center [530, 38] width 113 height 24
click at [576, 39] on icon at bounding box center [580, 38] width 8 height 8
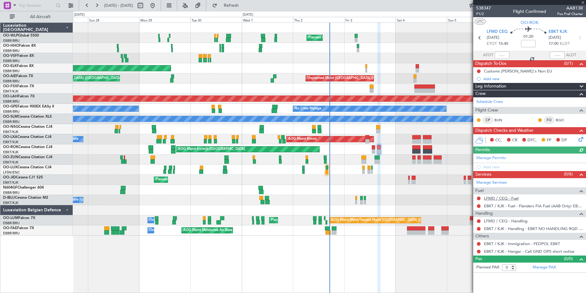
click at [496, 199] on link "LFMD / CEQ - Fuel" at bounding box center [501, 197] width 35 height 5
click at [501, 220] on link "LFMD / CEQ - Handling" at bounding box center [506, 220] width 44 height 5
click at [505, 220] on link "LFMD / CEQ - Handling" at bounding box center [506, 220] width 44 height 5
click at [480, 228] on button at bounding box center [479, 229] width 4 height 4
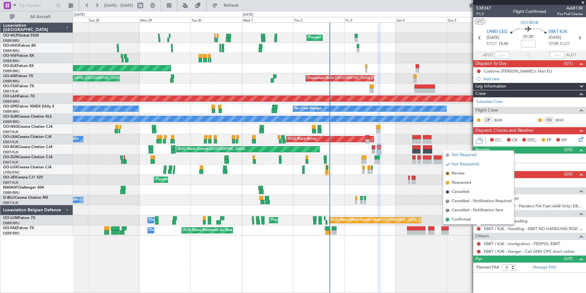
click at [462, 156] on span "Not Required" at bounding box center [464, 155] width 25 height 6
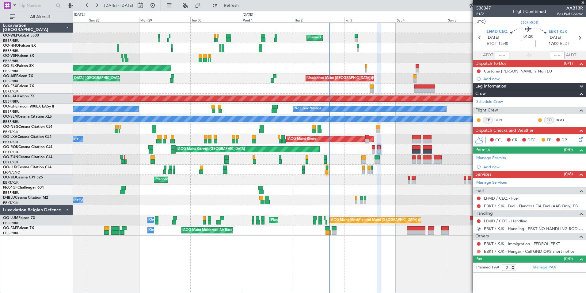
click at [477, 251] on button at bounding box center [479, 251] width 4 height 4
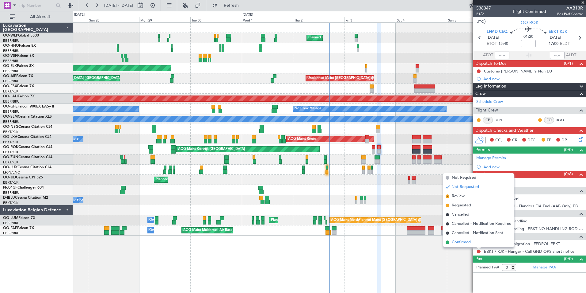
click at [467, 241] on span "Confirmed" at bounding box center [461, 242] width 19 height 6
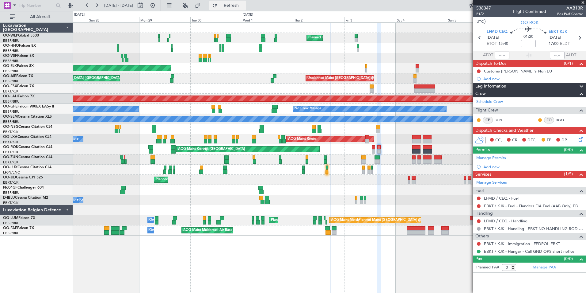
click at [241, 9] on button "Refresh" at bounding box center [227, 6] width 37 height 10
click at [480, 221] on button at bounding box center [479, 221] width 4 height 4
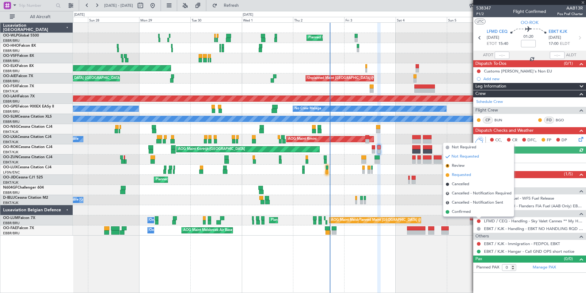
click at [458, 175] on span "Requested" at bounding box center [461, 175] width 19 height 6
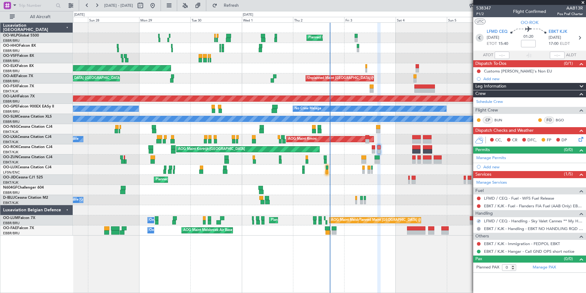
click at [480, 38] on icon at bounding box center [480, 38] width 8 height 8
type input "3"
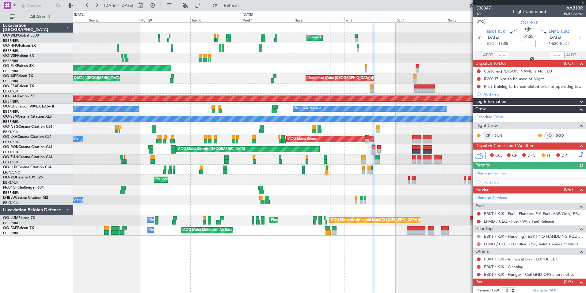
click at [479, 244] on button at bounding box center [479, 244] width 4 height 4
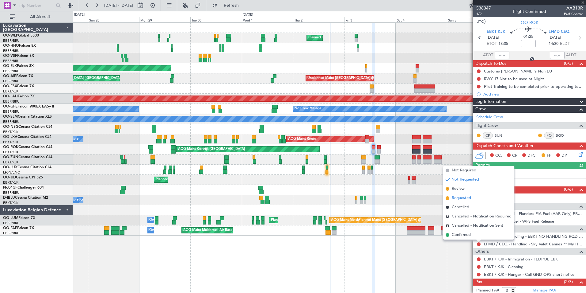
click at [463, 197] on span "Requested" at bounding box center [461, 198] width 19 height 6
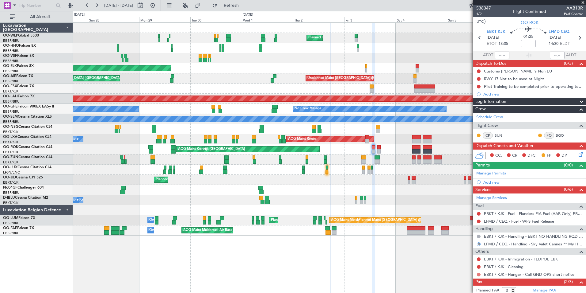
click at [478, 273] on button at bounding box center [479, 274] width 4 height 4
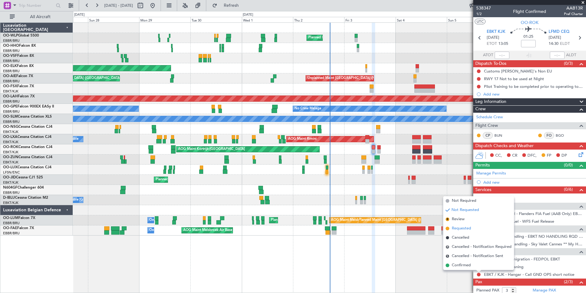
click at [459, 229] on span "Requested" at bounding box center [461, 228] width 19 height 6
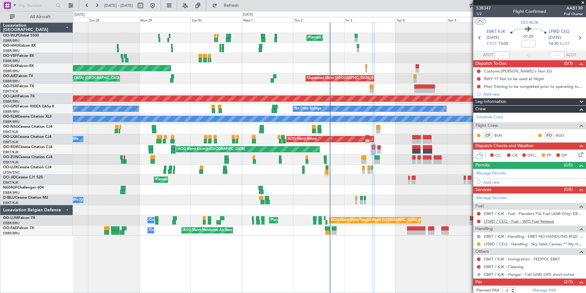
click at [503, 221] on link "LFMD / CEQ - Fuel - WFS Fuel Release" at bounding box center [519, 220] width 70 height 5
click at [507, 212] on link "EBKT / KJK - Fuel - Flanders FIA Fuel (AAB Only) EBKT / KJK" at bounding box center [533, 213] width 99 height 5
click at [237, 5] on button "Refresh" at bounding box center [227, 6] width 37 height 10
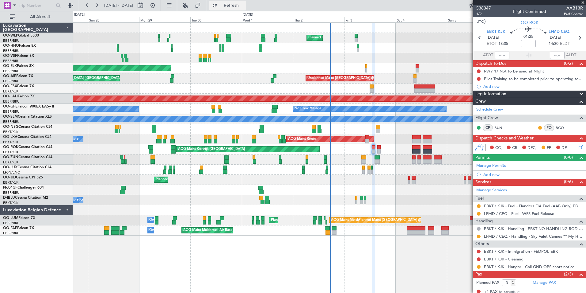
click at [243, 6] on span "Refresh" at bounding box center [232, 5] width 26 height 4
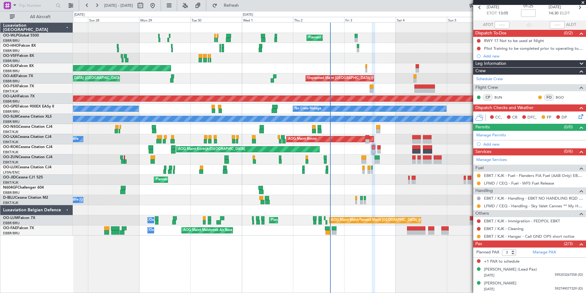
click at [244, 11] on fb-refresh-button "Refresh" at bounding box center [227, 5] width 43 height 11
click at [244, 10] on button "Refresh" at bounding box center [227, 6] width 37 height 10
click at [481, 235] on button at bounding box center [479, 236] width 4 height 4
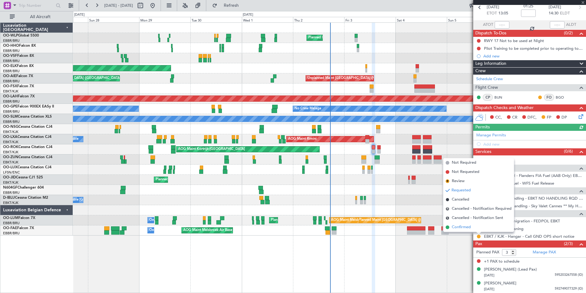
click at [464, 227] on span "Confirmed" at bounding box center [461, 227] width 19 height 6
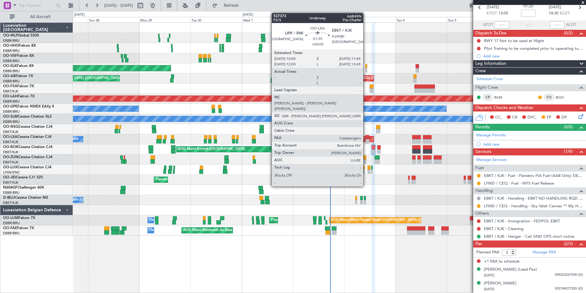
click at [366, 138] on div at bounding box center [368, 137] width 4 height 4
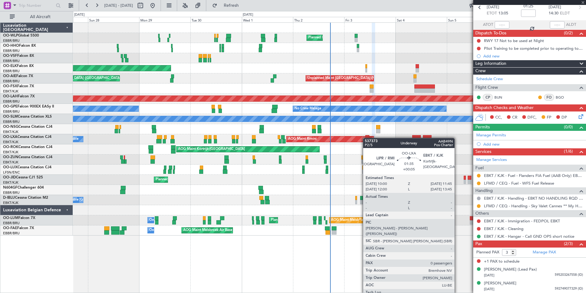
type input "+00:05"
type input "0"
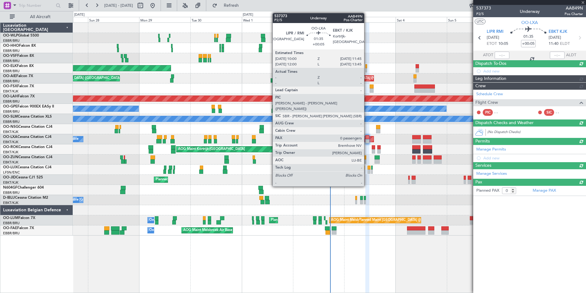
scroll to position [0, 0]
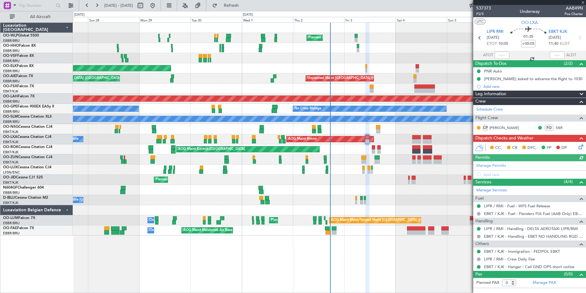
click at [582, 148] on icon at bounding box center [580, 145] width 5 height 5
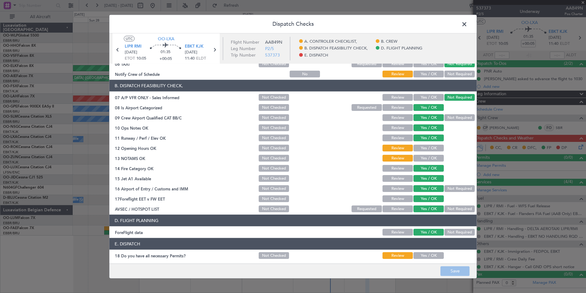
scroll to position [113, 0]
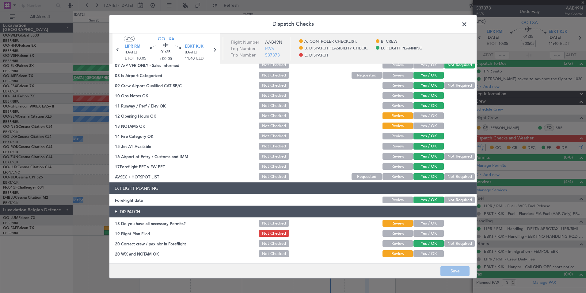
click at [468, 27] on span at bounding box center [468, 26] width 0 height 12
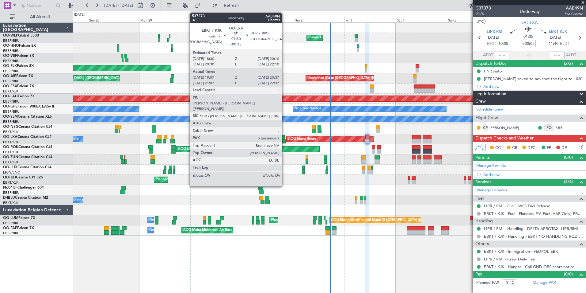
click at [285, 140] on div at bounding box center [283, 141] width 3 height 4
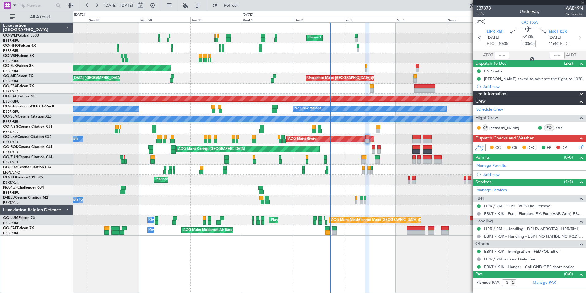
type input "-00:15"
type input "19:12"
type input "20:32"
type input "5"
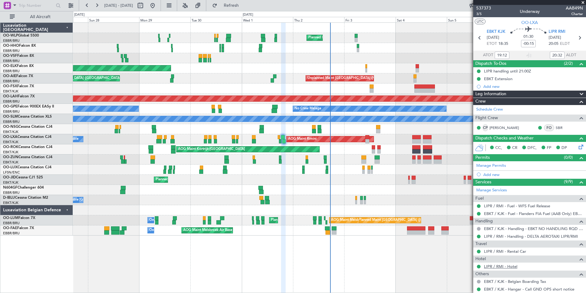
click at [489, 266] on link "LIPR / RMI - Hotel" at bounding box center [500, 265] width 33 height 5
click at [576, 38] on icon at bounding box center [580, 38] width 8 height 8
type input "+00:05"
type input "0"
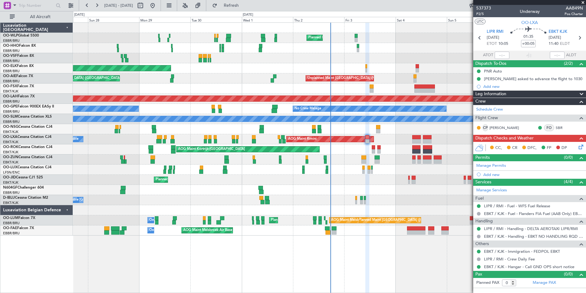
click at [582, 145] on icon at bounding box center [580, 145] width 5 height 5
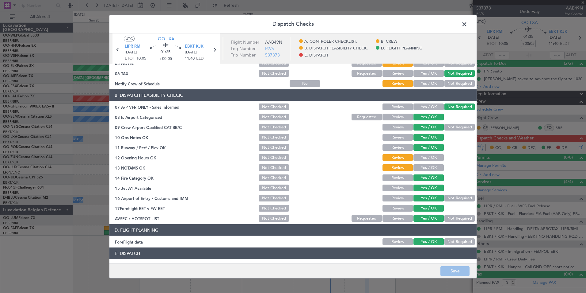
scroll to position [113, 0]
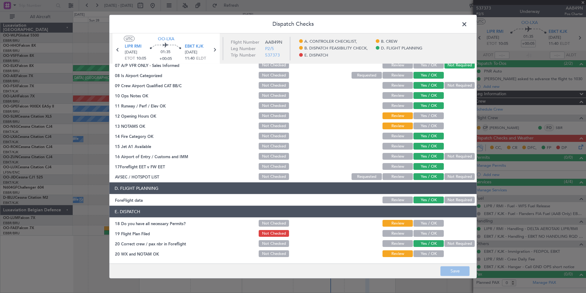
click at [430, 224] on button "Yes / OK" at bounding box center [429, 223] width 30 height 7
click at [427, 234] on button "Yes / OK" at bounding box center [429, 233] width 30 height 7
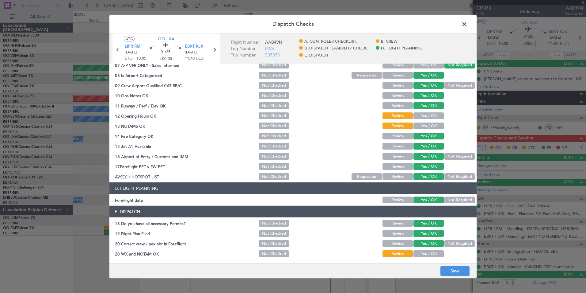
click at [429, 253] on button "Yes / OK" at bounding box center [429, 253] width 30 height 7
click at [454, 273] on button "Save" at bounding box center [455, 271] width 29 height 10
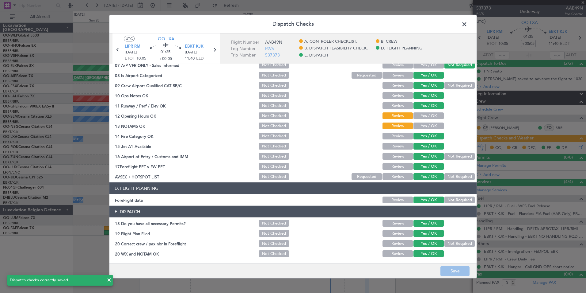
click at [468, 25] on span at bounding box center [468, 26] width 0 height 12
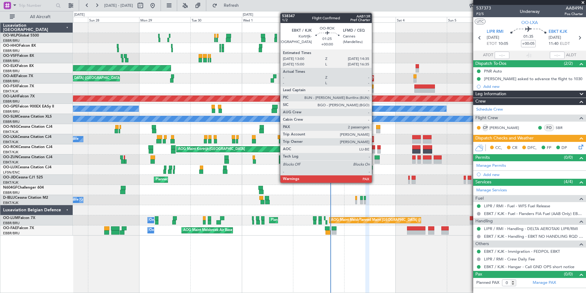
click at [375, 149] on div at bounding box center [374, 151] width 4 height 4
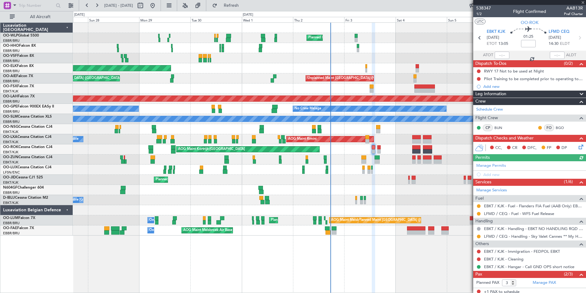
click at [578, 148] on icon at bounding box center [580, 145] width 5 height 5
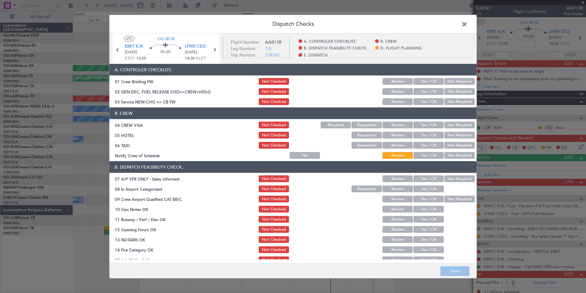
click at [451, 130] on section "B. CREW 04 CREW VISA Not Checked Required Requested Review Yes / OK Not Require…" at bounding box center [293, 133] width 367 height 52
click at [450, 126] on button "Not Required" at bounding box center [460, 124] width 30 height 7
click at [449, 137] on button "Not Required" at bounding box center [460, 135] width 30 height 7
click at [448, 147] on button "Not Required" at bounding box center [460, 145] width 30 height 7
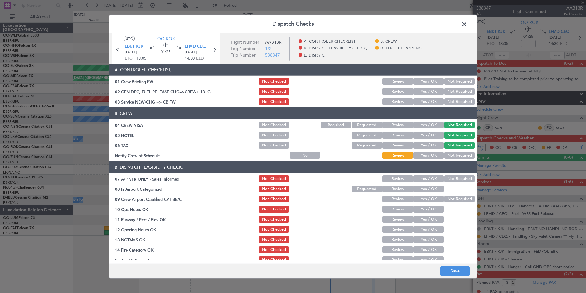
drag, startPoint x: 434, startPoint y: 154, endPoint x: 434, endPoint y: 161, distance: 7.1
click at [433, 154] on button "Yes / OK" at bounding box center [429, 155] width 30 height 7
click at [453, 179] on button "Not Required" at bounding box center [460, 178] width 30 height 7
click at [425, 192] on div "Yes / OK" at bounding box center [428, 188] width 31 height 9
click at [425, 189] on button "Yes / OK" at bounding box center [429, 188] width 30 height 7
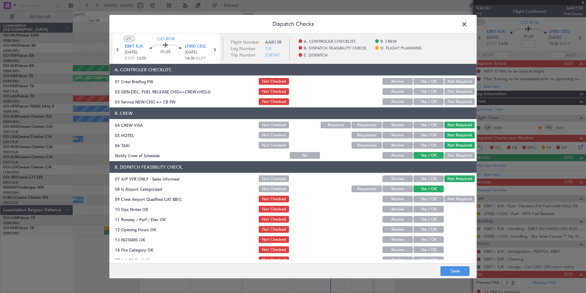
click at [426, 200] on button "Yes / OK" at bounding box center [429, 198] width 30 height 7
click at [425, 211] on button "Yes / OK" at bounding box center [429, 209] width 30 height 7
click at [425, 217] on button "Yes / OK" at bounding box center [429, 219] width 30 height 7
click at [427, 231] on button "Yes / OK" at bounding box center [429, 229] width 30 height 7
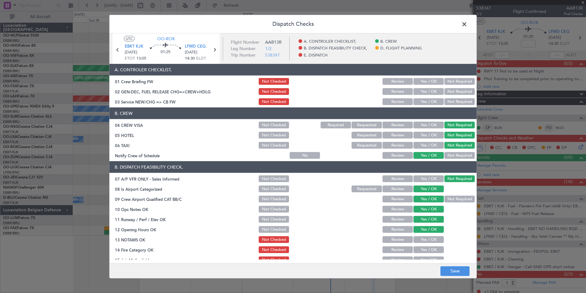
click at [427, 241] on button "Yes / OK" at bounding box center [429, 239] width 30 height 7
drag, startPoint x: 427, startPoint y: 245, endPoint x: 427, endPoint y: 250, distance: 4.6
click at [427, 246] on div "Yes / OK" at bounding box center [428, 249] width 31 height 9
drag, startPoint x: 426, startPoint y: 251, endPoint x: 427, endPoint y: 221, distance: 30.1
click at [426, 251] on button "Yes / OK" at bounding box center [429, 249] width 30 height 7
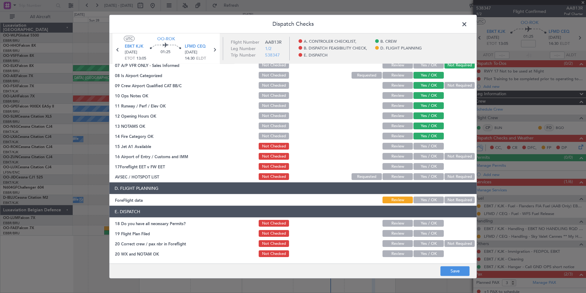
click at [425, 147] on button "Yes / OK" at bounding box center [429, 146] width 30 height 7
click at [426, 154] on button "Yes / OK" at bounding box center [429, 156] width 30 height 7
click at [446, 158] on button "Not Required" at bounding box center [460, 156] width 30 height 7
click at [433, 166] on button "Yes / OK" at bounding box center [429, 166] width 30 height 7
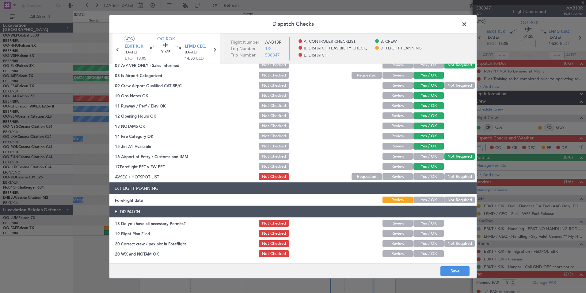
click at [448, 175] on button "Not Required" at bounding box center [460, 176] width 30 height 7
click at [430, 197] on button "Yes / OK" at bounding box center [429, 199] width 30 height 7
click at [426, 223] on button "Yes / OK" at bounding box center [429, 223] width 30 height 7
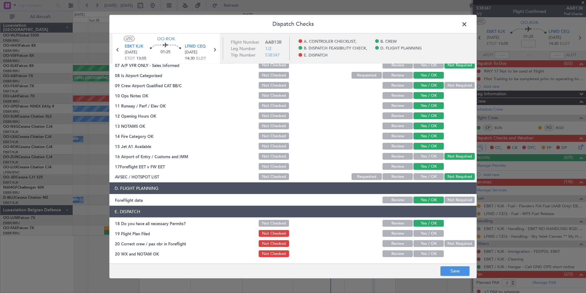
click at [428, 235] on button "Yes / OK" at bounding box center [429, 233] width 30 height 7
drag, startPoint x: 428, startPoint y: 243, endPoint x: 428, endPoint y: 248, distance: 4.9
click at [428, 243] on button "Yes / OK" at bounding box center [429, 243] width 30 height 7
click at [428, 251] on button "Yes / OK" at bounding box center [429, 253] width 30 height 7
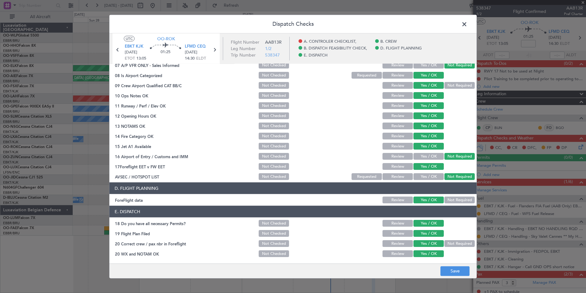
click at [452, 276] on footer "Save" at bounding box center [293, 270] width 367 height 15
click at [452, 269] on button "Save" at bounding box center [455, 271] width 29 height 10
click at [468, 20] on span at bounding box center [468, 26] width 0 height 12
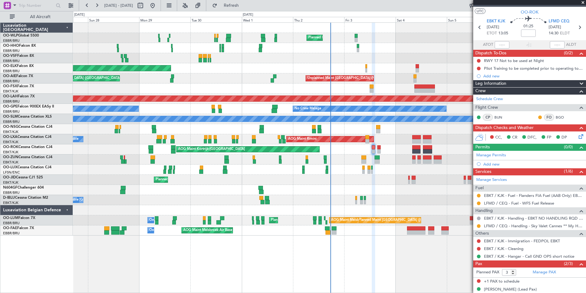
scroll to position [0, 0]
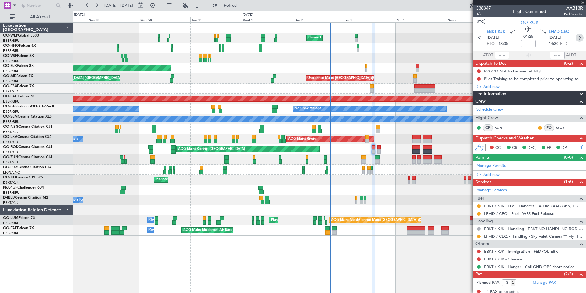
click at [579, 36] on icon at bounding box center [580, 38] width 8 height 8
type input "0"
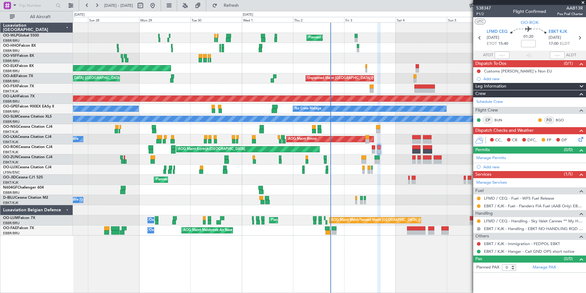
click at [583, 137] on icon at bounding box center [580, 138] width 5 height 5
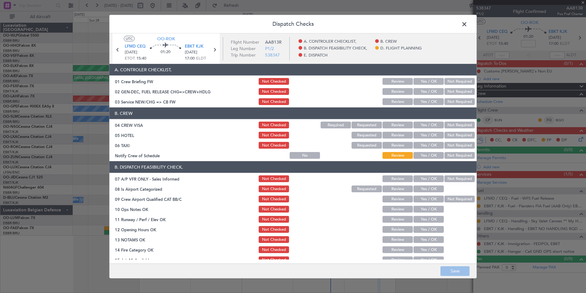
click at [462, 128] on div "Not Required" at bounding box center [459, 125] width 31 height 9
click at [457, 126] on button "Not Required" at bounding box center [460, 124] width 30 height 7
click at [454, 133] on button "Not Required" at bounding box center [460, 135] width 30 height 7
click at [450, 143] on button "Not Required" at bounding box center [460, 145] width 30 height 7
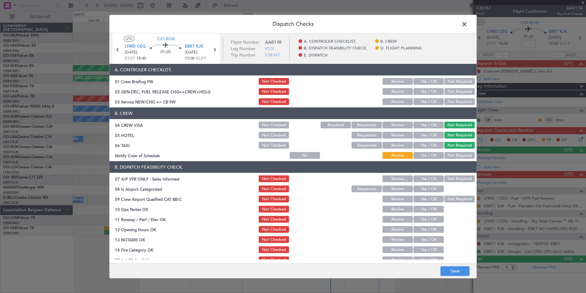
click at [421, 156] on button "Yes / OK" at bounding box center [429, 155] width 30 height 7
click at [452, 176] on button "Not Required" at bounding box center [460, 178] width 30 height 7
click at [426, 190] on button "Yes / OK" at bounding box center [429, 188] width 30 height 7
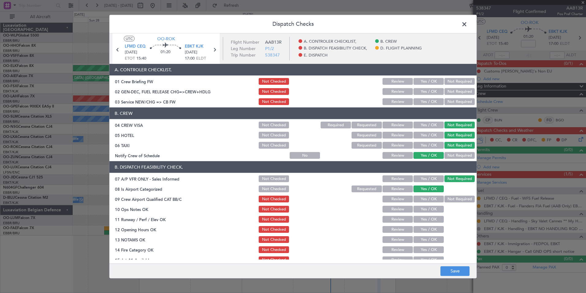
click at [425, 198] on button "Yes / OK" at bounding box center [429, 198] width 30 height 7
click at [425, 209] on button "Yes / OK" at bounding box center [429, 209] width 30 height 7
click at [426, 219] on button "Yes / OK" at bounding box center [429, 219] width 30 height 7
click at [424, 228] on button "Yes / OK" at bounding box center [429, 229] width 30 height 7
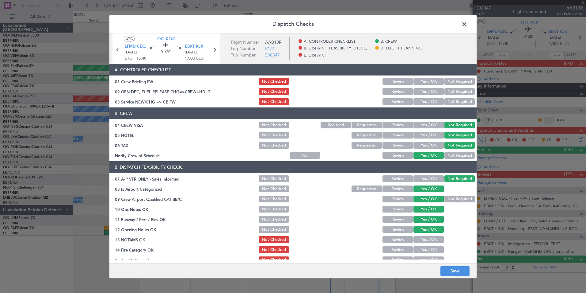
click at [422, 240] on button "Yes / OK" at bounding box center [429, 239] width 30 height 7
click at [421, 249] on button "Yes / OK" at bounding box center [429, 249] width 30 height 7
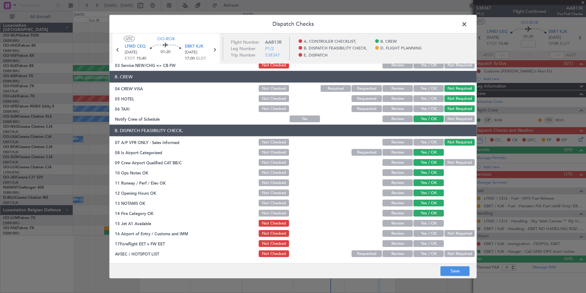
scroll to position [92, 0]
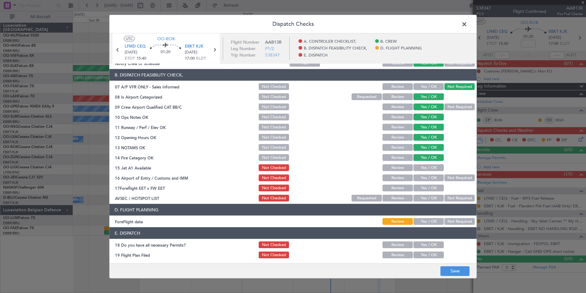
click at [423, 166] on button "Yes / OK" at bounding box center [429, 167] width 30 height 7
click at [457, 176] on button "Not Required" at bounding box center [460, 177] width 30 height 7
click at [434, 189] on button "Yes / OK" at bounding box center [429, 187] width 30 height 7
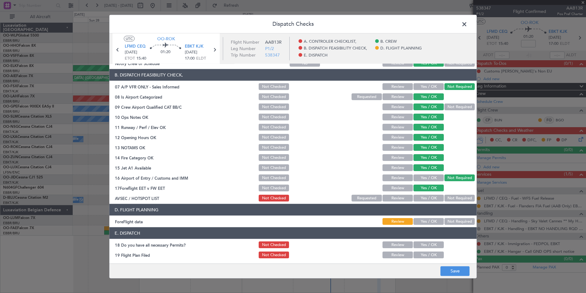
click at [447, 193] on section "B. DISPATCH FEASIBILITY CHECK, 07 A/P VFR ONLY - Sales Informed Not Checked Rev…" at bounding box center [293, 135] width 367 height 133
click at [450, 199] on button "Not Required" at bounding box center [460, 197] width 30 height 7
drag, startPoint x: 425, startPoint y: 221, endPoint x: 428, endPoint y: 213, distance: 9.1
click at [424, 221] on button "Yes / OK" at bounding box center [429, 221] width 30 height 7
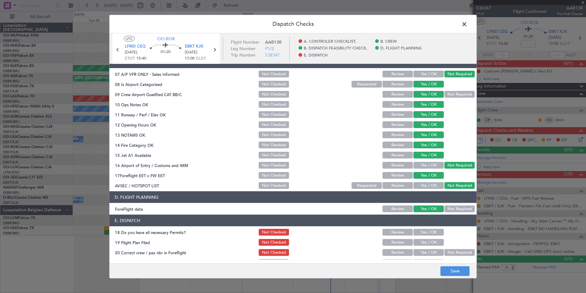
scroll to position [113, 0]
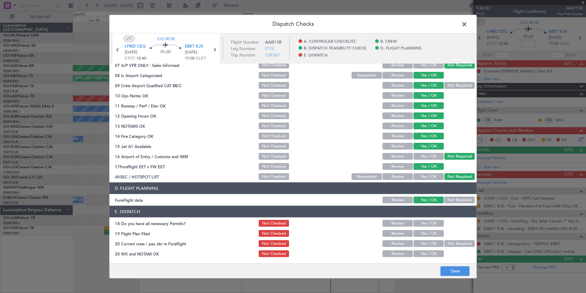
click at [423, 220] on button "Yes / OK" at bounding box center [429, 223] width 30 height 7
drag, startPoint x: 424, startPoint y: 232, endPoint x: 425, endPoint y: 236, distance: 4.0
click at [424, 232] on button "Yes / OK" at bounding box center [429, 233] width 30 height 7
drag, startPoint x: 427, startPoint y: 242, endPoint x: 428, endPoint y: 251, distance: 8.4
click at [427, 243] on button "Yes / OK" at bounding box center [429, 243] width 30 height 7
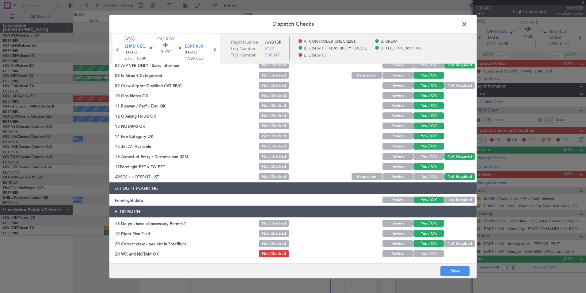
drag, startPoint x: 429, startPoint y: 252, endPoint x: 434, endPoint y: 257, distance: 8.0
click at [429, 252] on button "Yes / OK" at bounding box center [429, 253] width 30 height 7
click at [453, 272] on button "Save" at bounding box center [455, 271] width 29 height 10
click at [468, 26] on span at bounding box center [468, 26] width 0 height 12
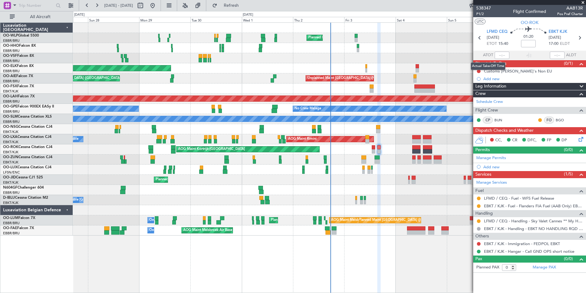
click at [478, 71] on mat-tooltip-component "Actual Take-Off Time" at bounding box center [488, 66] width 43 height 16
click at [479, 72] on button at bounding box center [479, 71] width 4 height 4
click at [476, 99] on span "Completed" at bounding box center [482, 98] width 20 height 6
click at [493, 78] on div "Add new" at bounding box center [531, 78] width 94 height 5
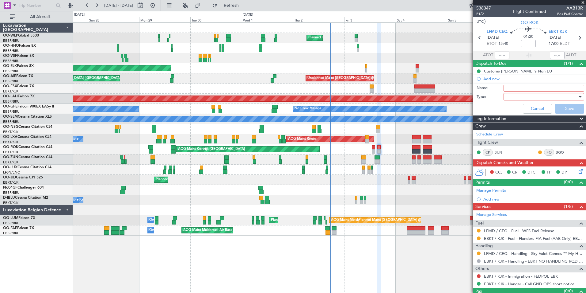
click at [521, 89] on input "Name:" at bounding box center [544, 88] width 81 height 7
type input "FPL in FF"
click at [513, 98] on div at bounding box center [541, 96] width 71 height 9
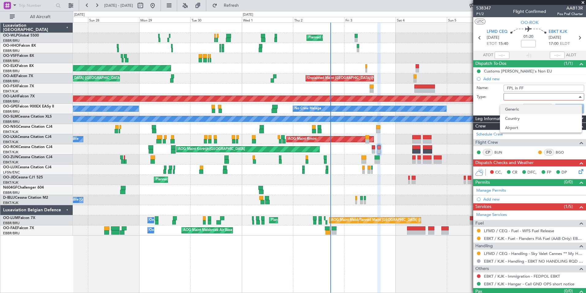
click at [514, 109] on span "Generic" at bounding box center [541, 109] width 72 height 9
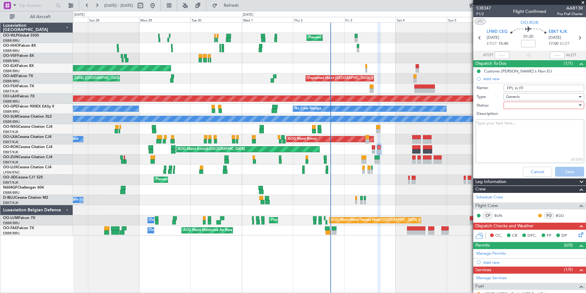
click at [514, 106] on div at bounding box center [541, 105] width 71 height 9
click at [514, 113] on span "Not Started" at bounding box center [541, 117] width 72 height 9
click at [565, 172] on button "Save" at bounding box center [569, 172] width 29 height 10
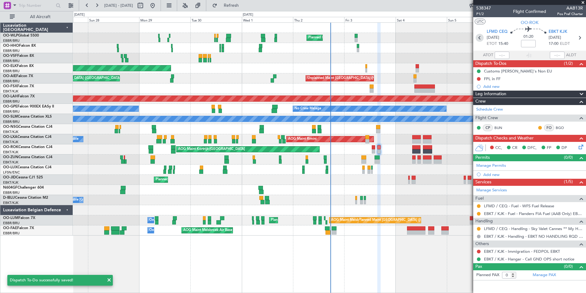
click at [481, 38] on icon at bounding box center [480, 38] width 8 height 8
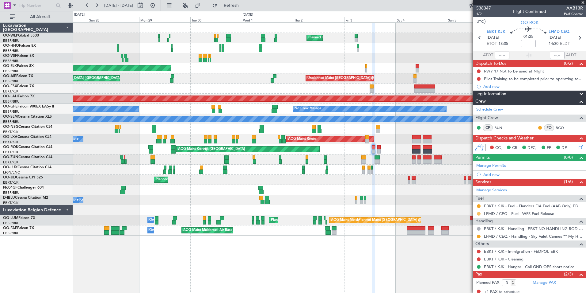
click at [479, 213] on button at bounding box center [479, 214] width 4 height 4
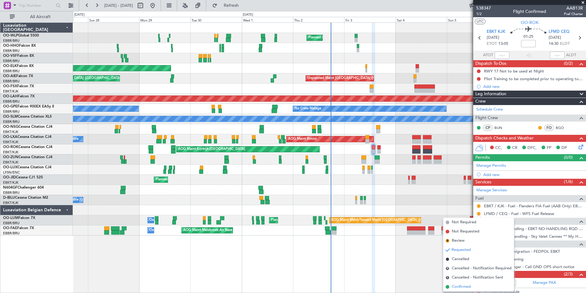
click at [463, 286] on span "Confirmed" at bounding box center [461, 286] width 19 height 6
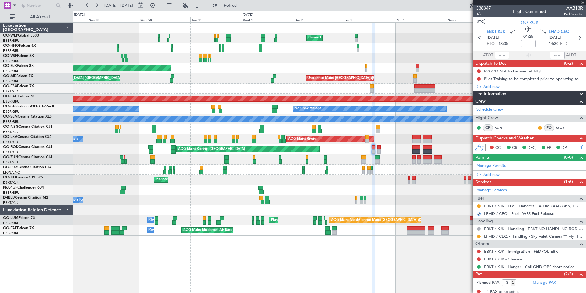
click at [581, 38] on section "EBKT KJK 03/10/2025 ETOT 13:05 01:25 LFMD CEQ 03/10/2025 14:30 ELDT" at bounding box center [530, 38] width 113 height 24
click at [578, 38] on icon at bounding box center [580, 38] width 8 height 8
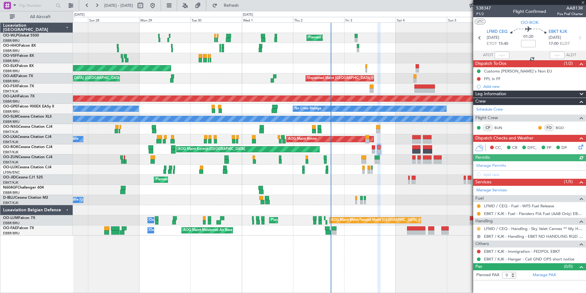
click at [480, 228] on button at bounding box center [479, 229] width 4 height 4
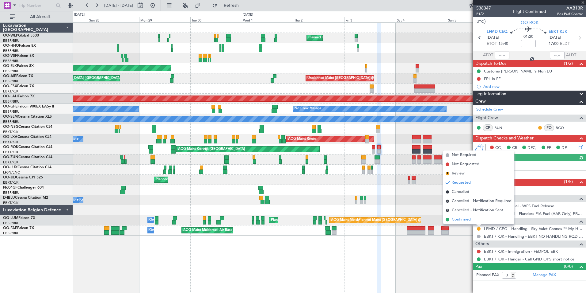
click at [469, 221] on span "Confirmed" at bounding box center [461, 219] width 19 height 6
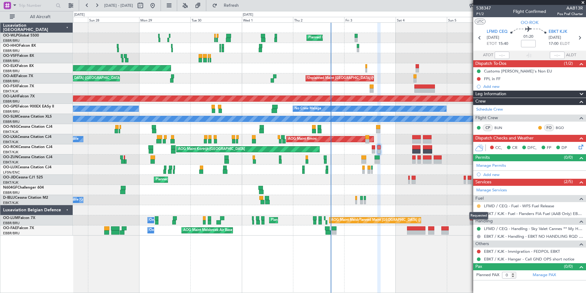
click at [479, 206] on button at bounding box center [479, 206] width 4 height 4
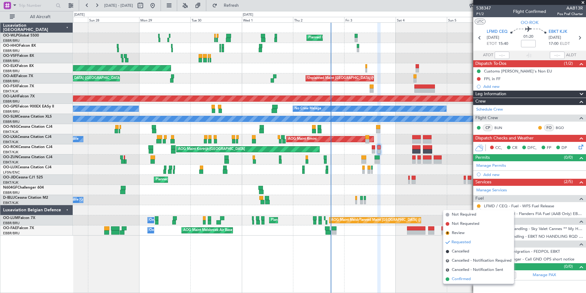
click at [464, 279] on span "Confirmed" at bounding box center [461, 279] width 19 height 6
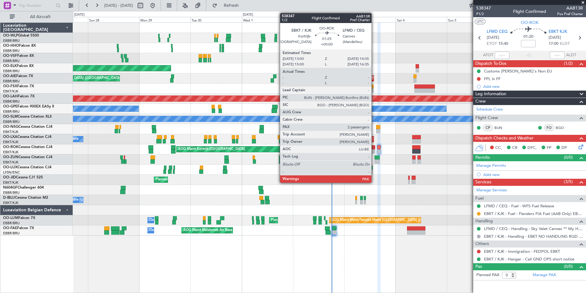
click at [375, 149] on div at bounding box center [374, 151] width 4 height 4
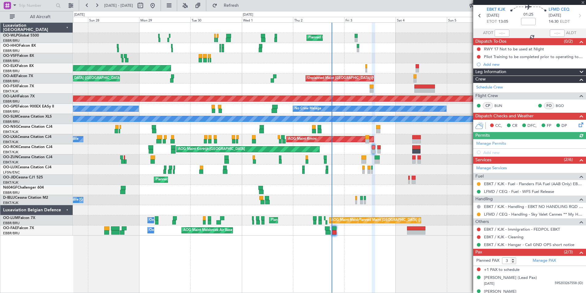
scroll to position [30, 0]
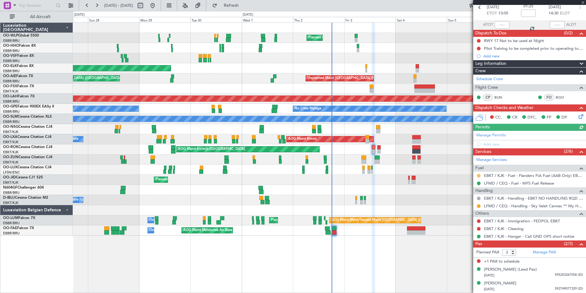
click at [480, 175] on button at bounding box center [479, 176] width 4 height 4
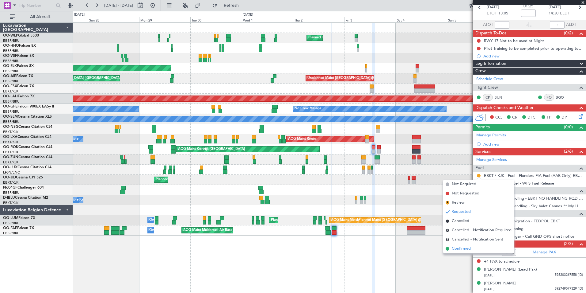
click at [469, 250] on span "Confirmed" at bounding box center [461, 248] width 19 height 6
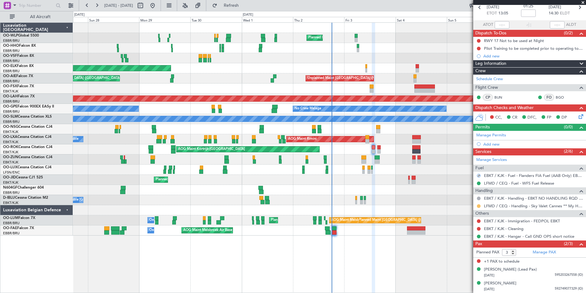
click at [479, 205] on button at bounding box center [479, 206] width 4 height 4
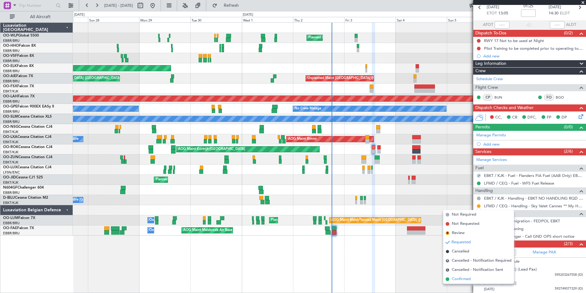
click at [458, 279] on span "Confirmed" at bounding box center [461, 279] width 19 height 6
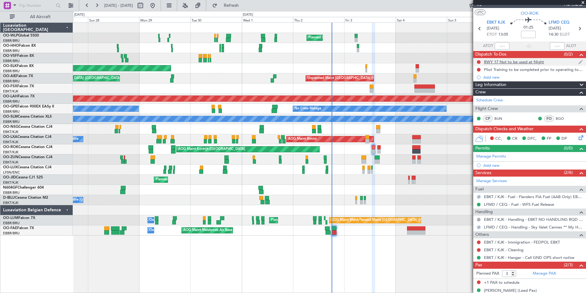
scroll to position [0, 0]
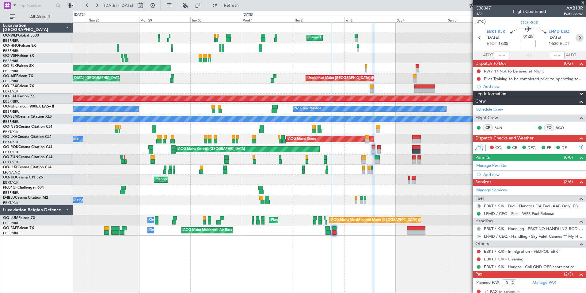
click at [576, 38] on icon at bounding box center [580, 38] width 8 height 8
type input "0"
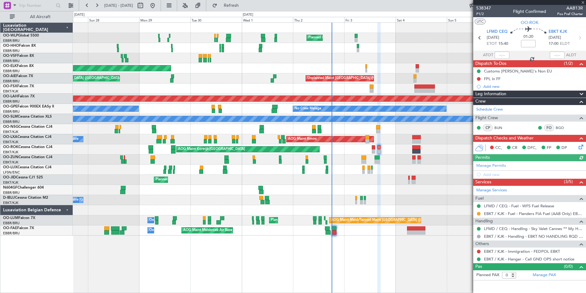
type input "+00:15"
type input "3"
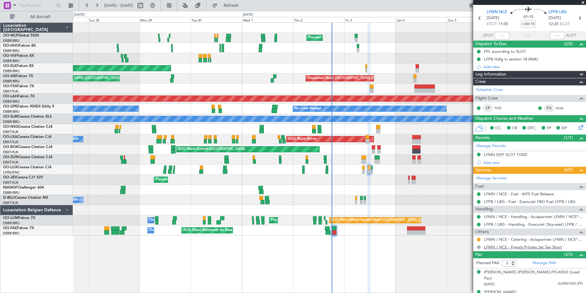
scroll to position [36, 0]
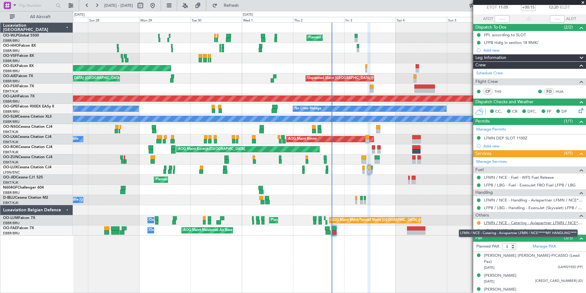
click at [492, 224] on link "LFMN / NCE - Catering - Aviapartner LFMN / NCE*****MY HANDLING****" at bounding box center [533, 222] width 99 height 5
